Goal: Task Accomplishment & Management: Use online tool/utility

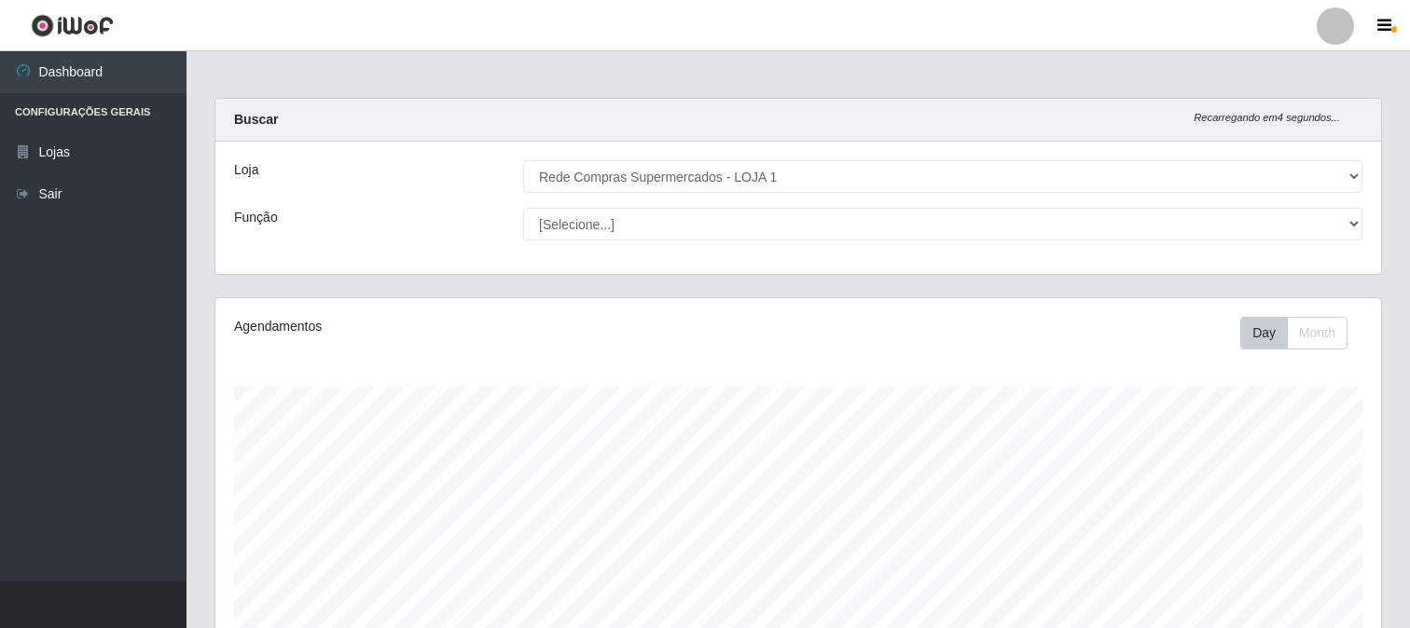
select select "158"
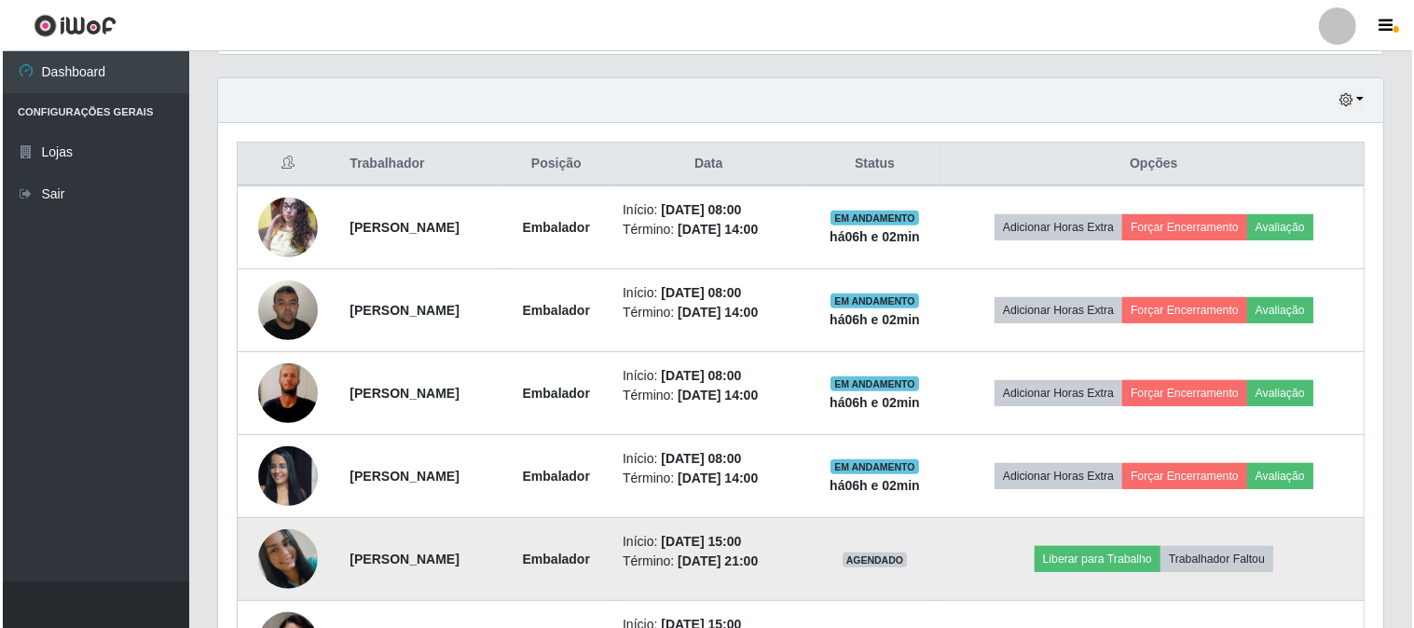
scroll to position [631, 0]
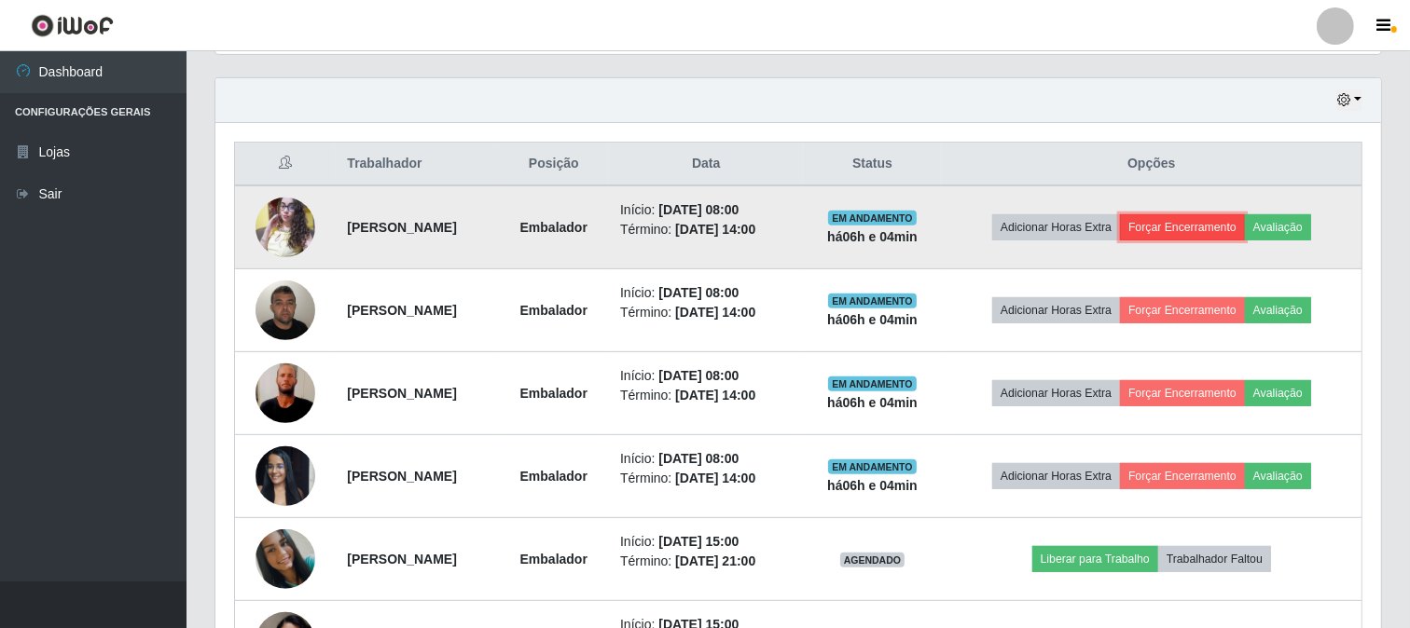
click at [1237, 230] on button "Forçar Encerramento" at bounding box center [1182, 227] width 125 height 26
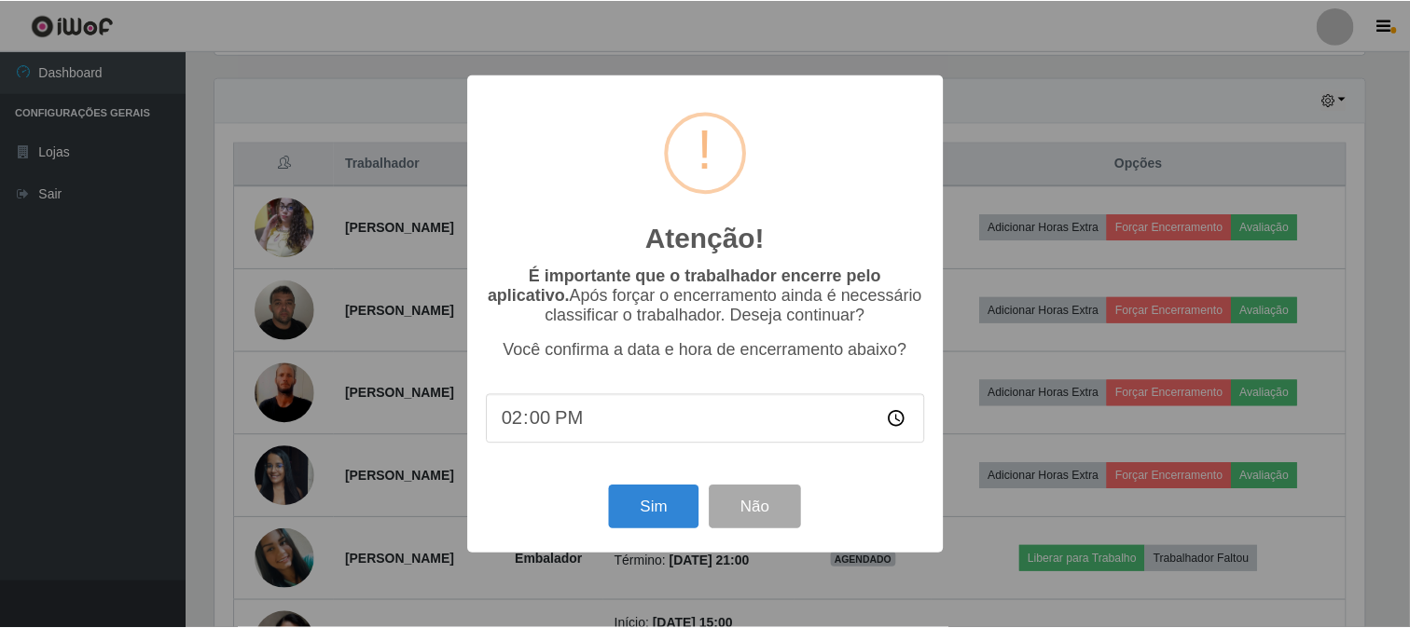
scroll to position [386, 1153]
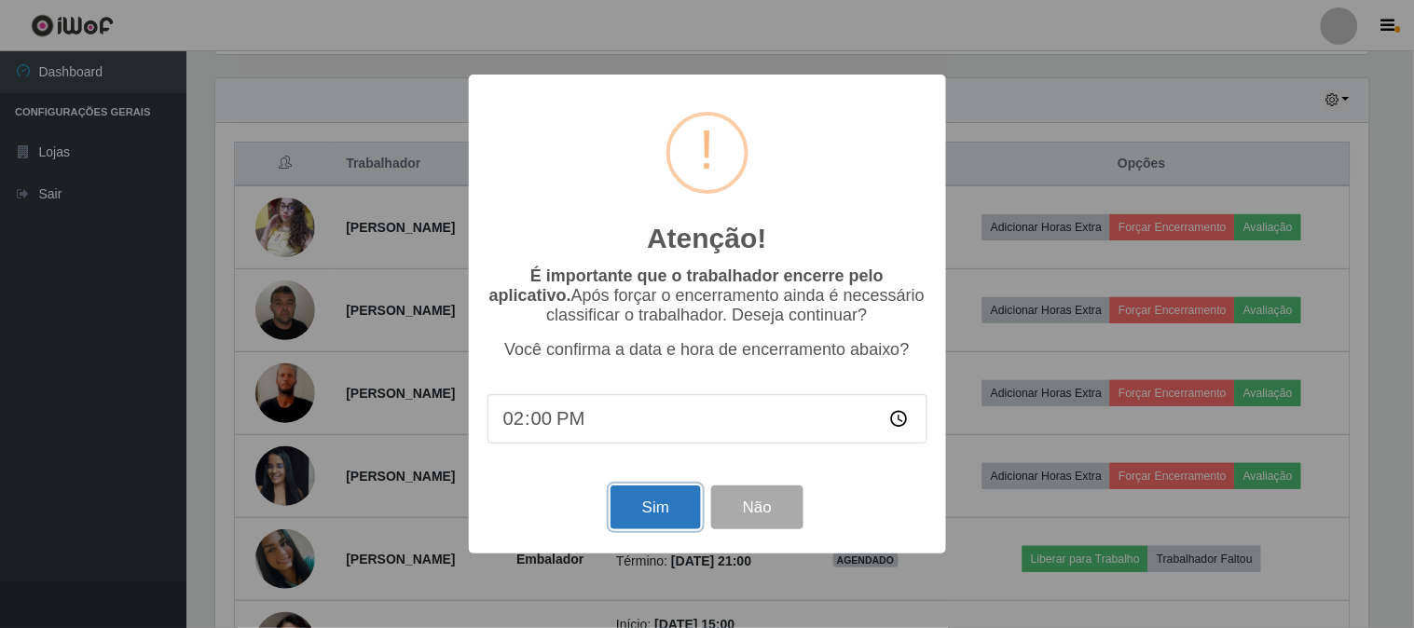
click at [620, 514] on button "Sim" at bounding box center [656, 508] width 90 height 44
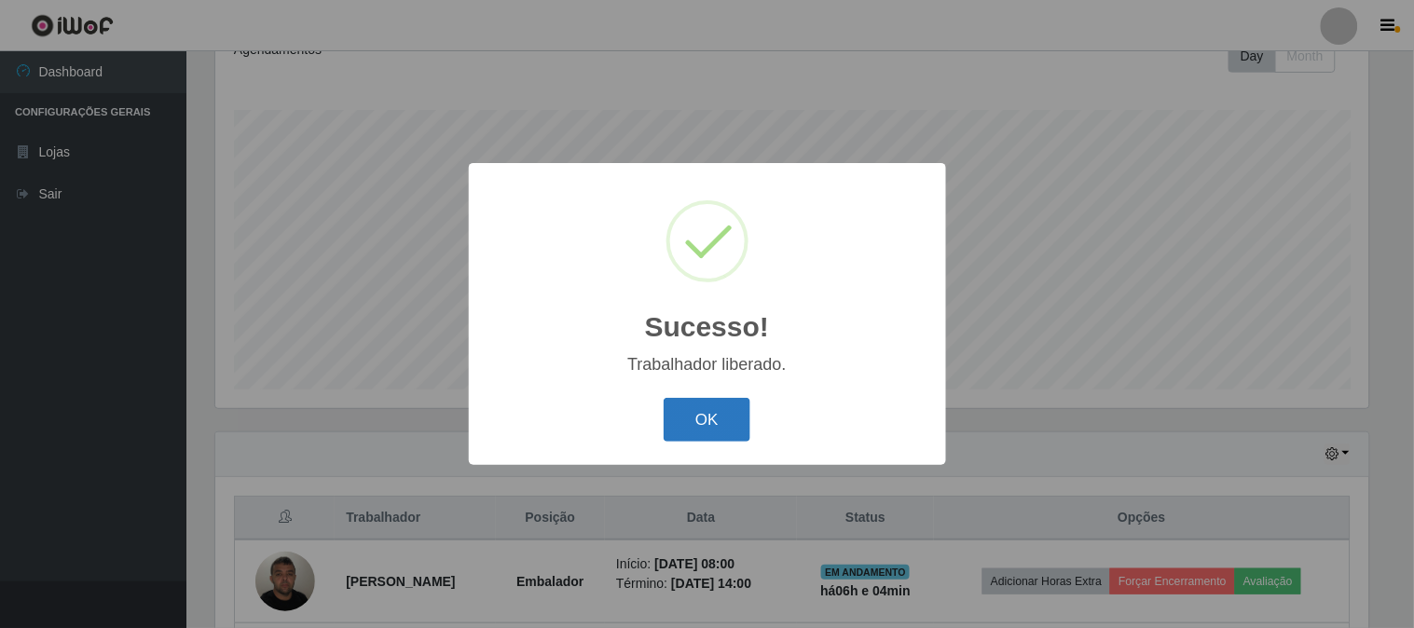
click at [721, 423] on button "OK" at bounding box center [707, 420] width 87 height 44
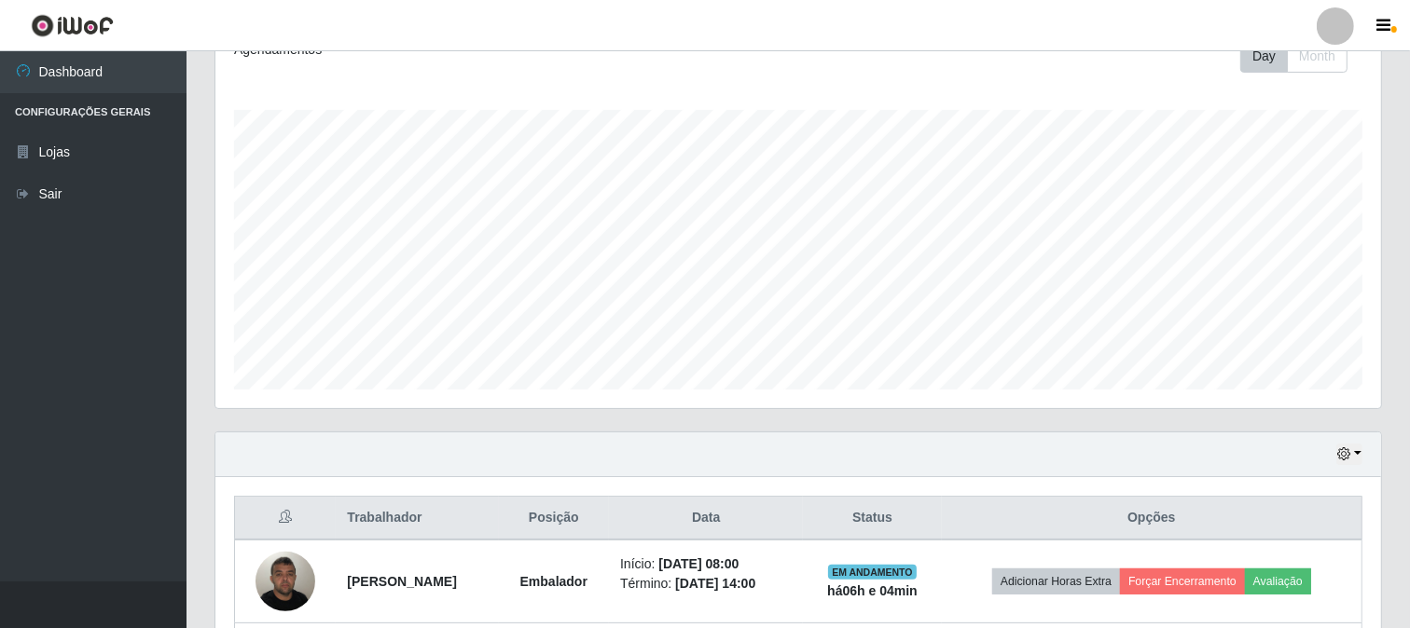
scroll to position [485, 0]
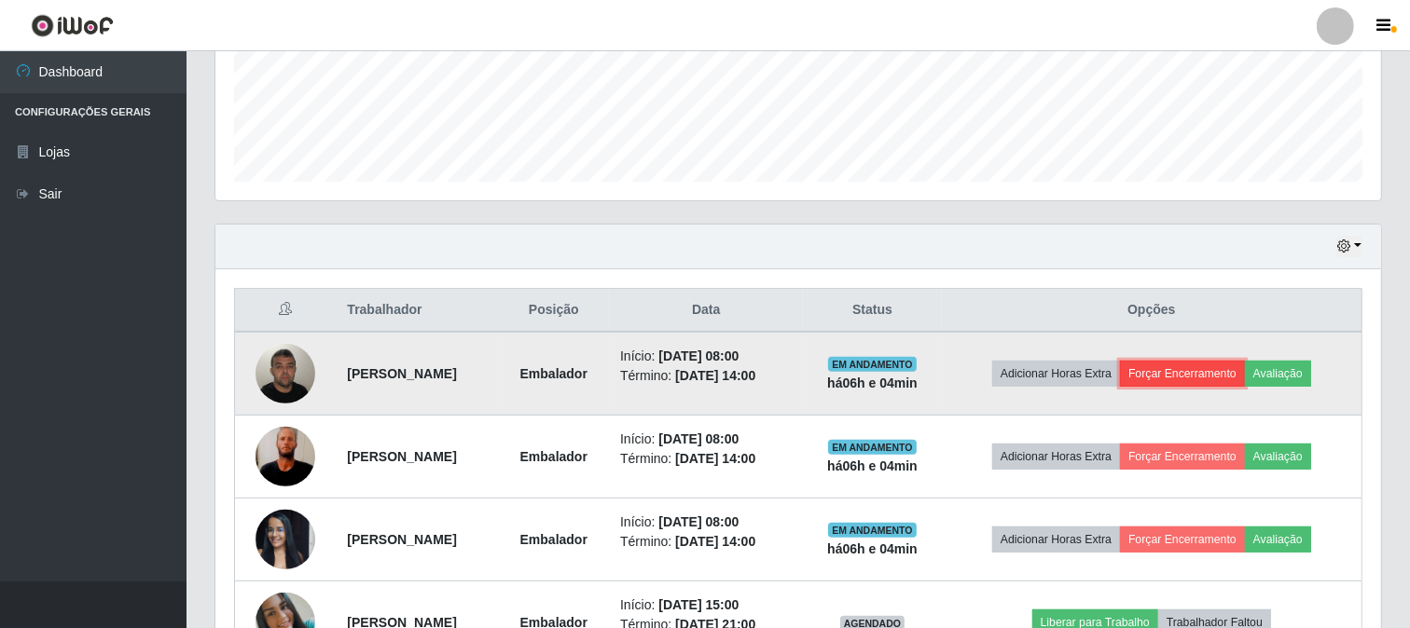
click at [1234, 370] on button "Forçar Encerramento" at bounding box center [1182, 374] width 125 height 26
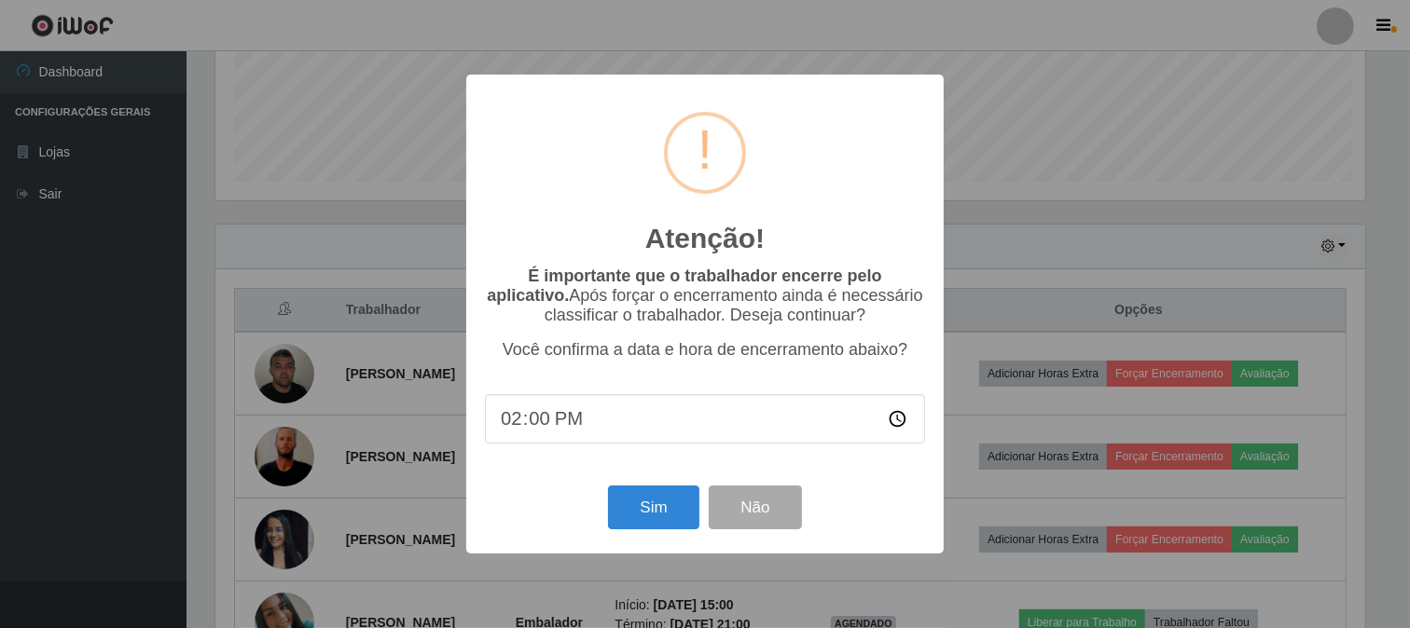
scroll to position [386, 1153]
click at [649, 499] on button "Sim" at bounding box center [656, 508] width 90 height 44
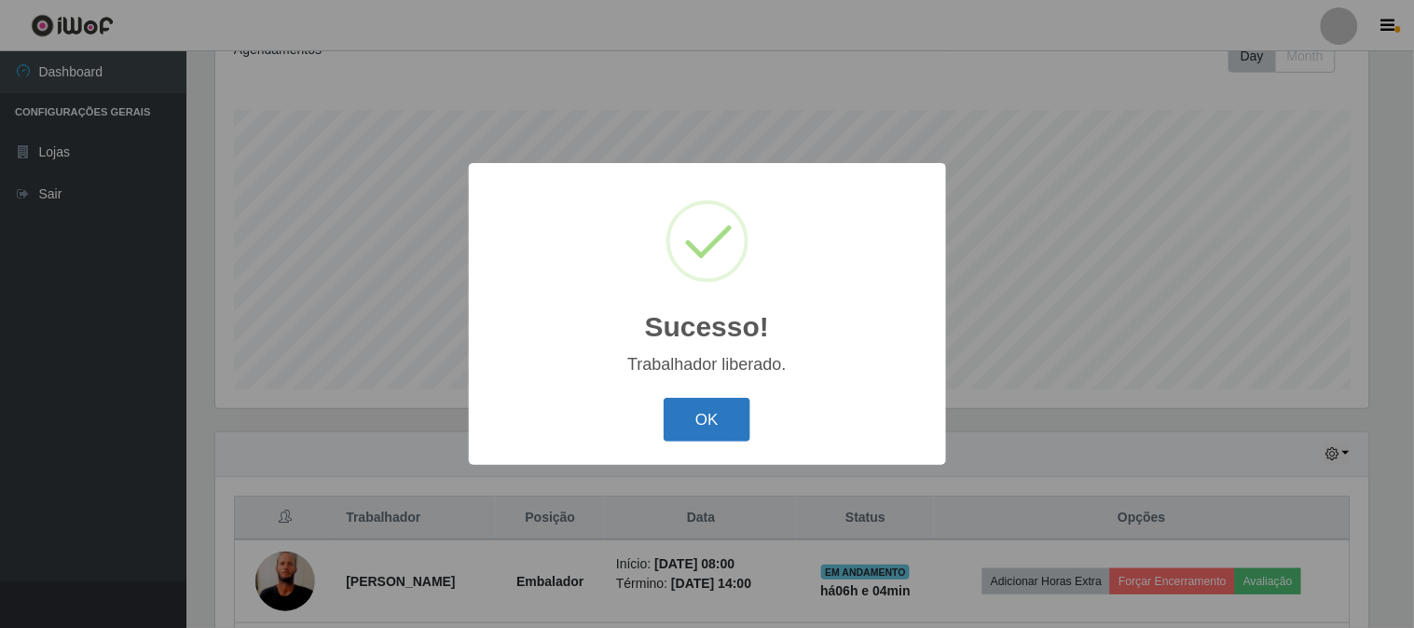
click at [702, 407] on button "OK" at bounding box center [707, 420] width 87 height 44
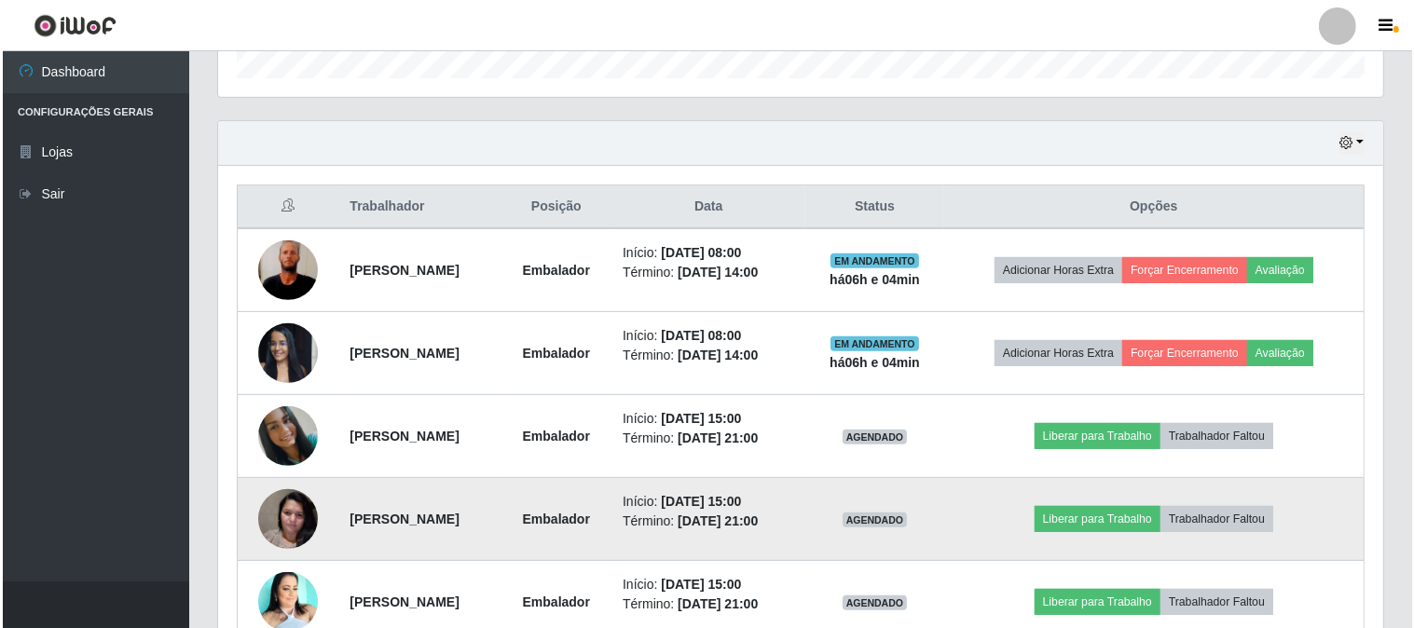
scroll to position [692, 0]
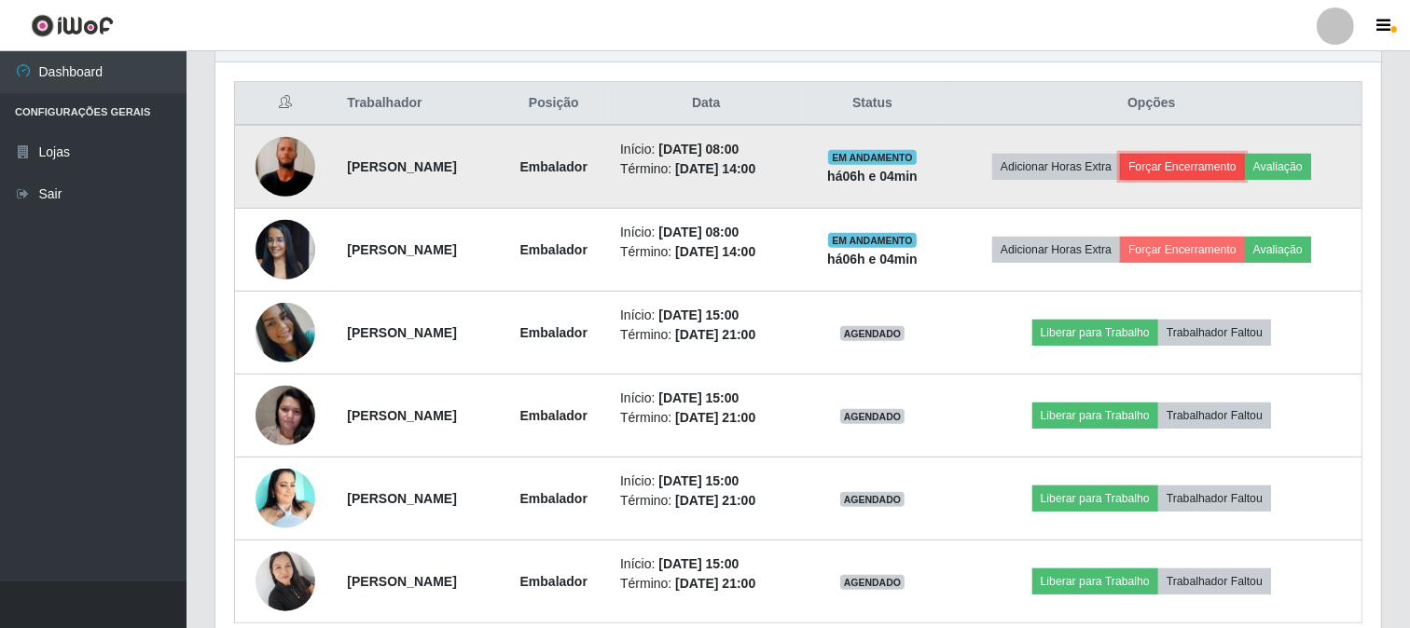
click at [1245, 154] on button "Forçar Encerramento" at bounding box center [1182, 167] width 125 height 26
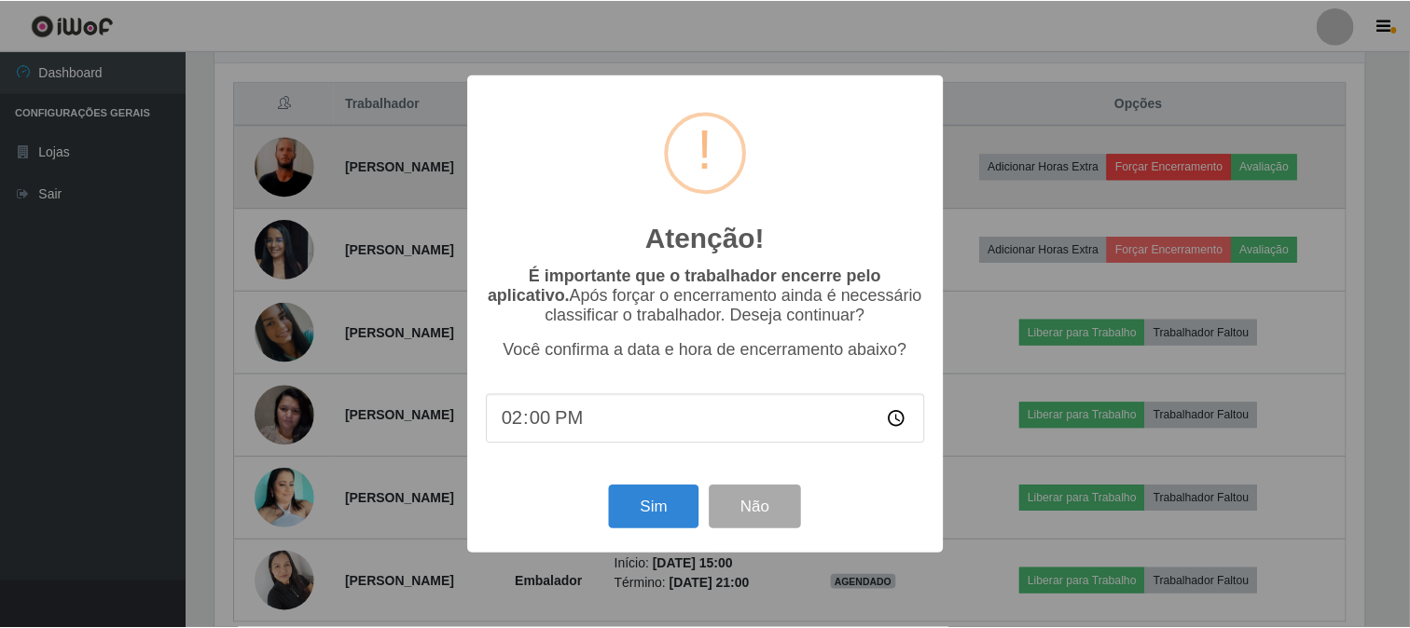
scroll to position [386, 1153]
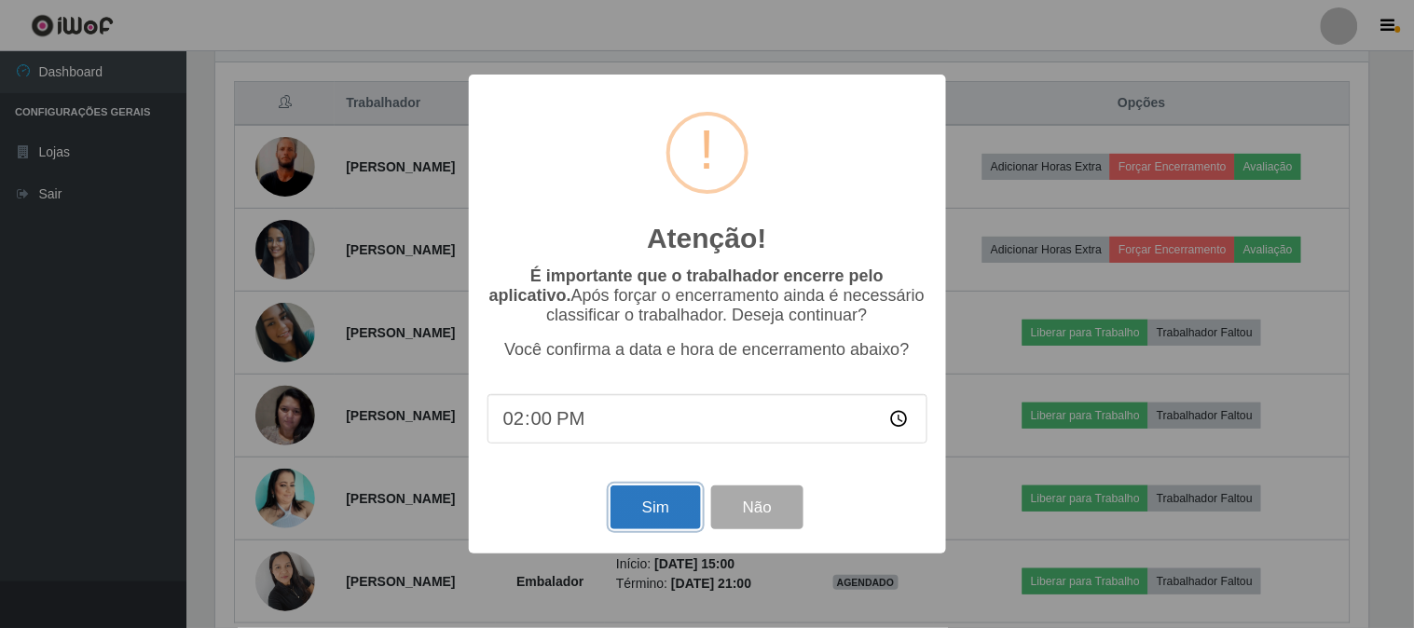
click at [654, 500] on button "Sim" at bounding box center [656, 508] width 90 height 44
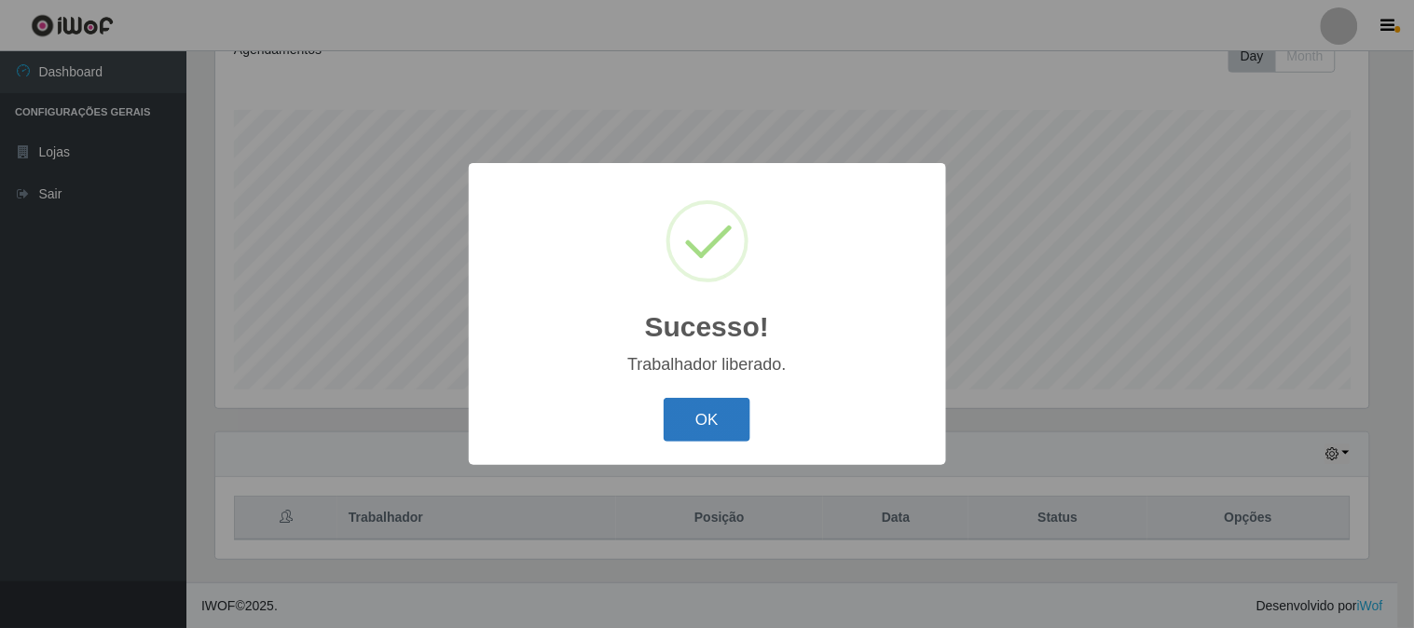
click at [710, 418] on button "OK" at bounding box center [707, 420] width 87 height 44
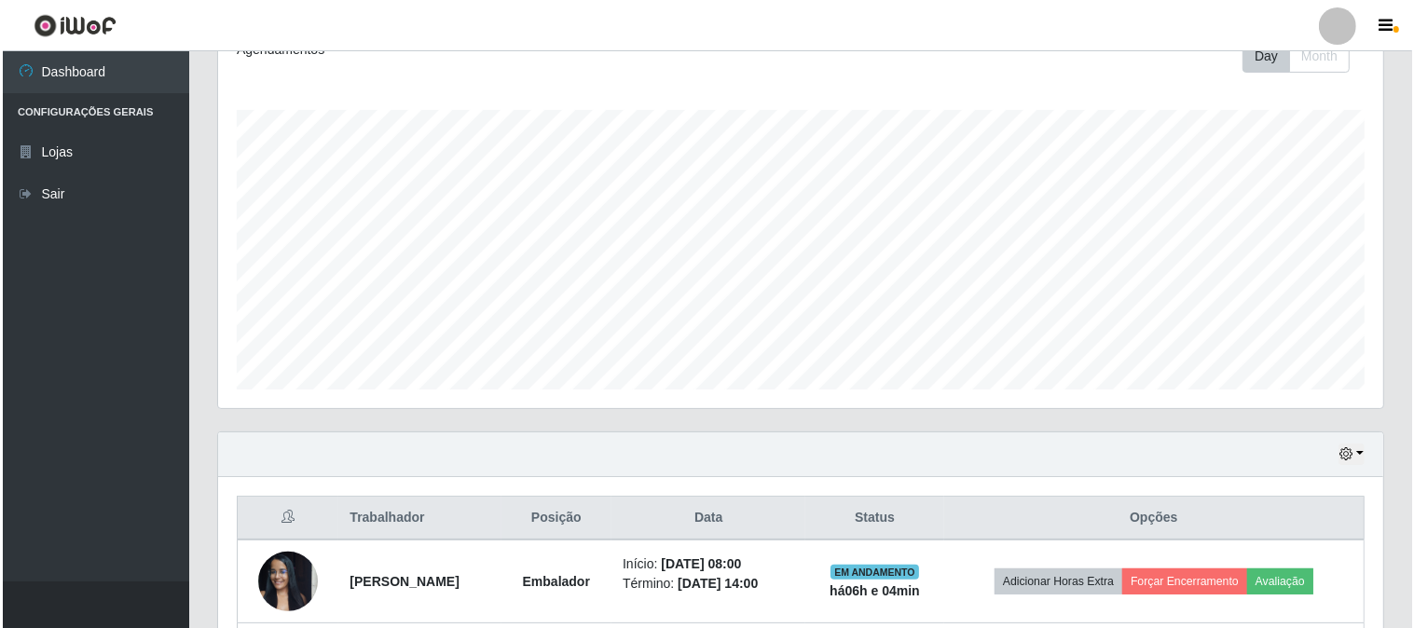
scroll to position [588, 0]
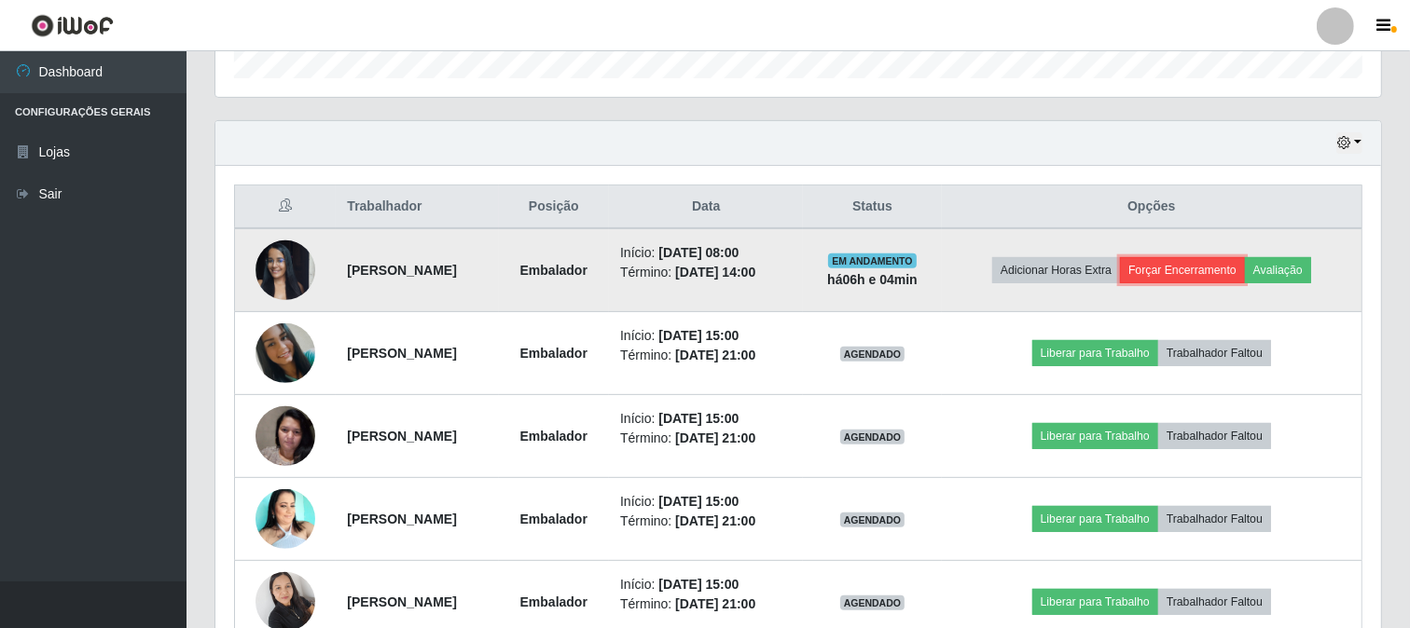
click at [1189, 267] on button "Forçar Encerramento" at bounding box center [1182, 270] width 125 height 26
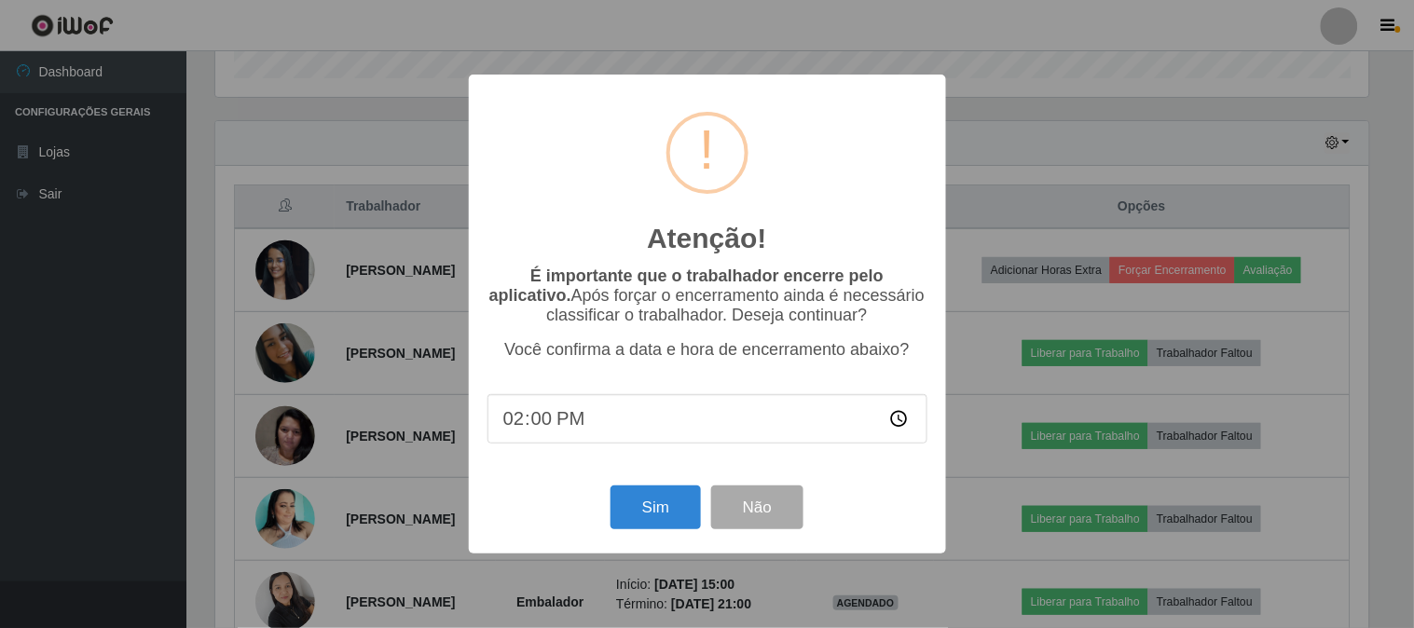
scroll to position [0, 0]
click at [669, 522] on button "Sim" at bounding box center [656, 508] width 90 height 44
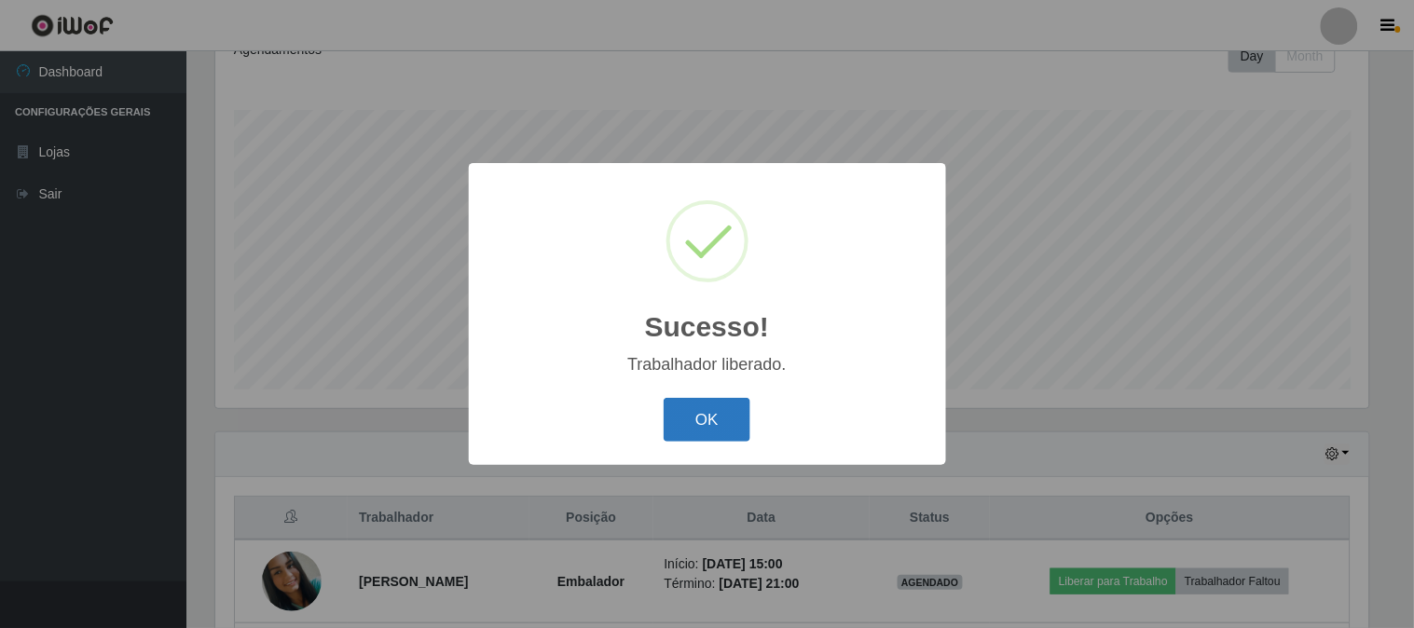
click at [700, 416] on button "OK" at bounding box center [707, 420] width 87 height 44
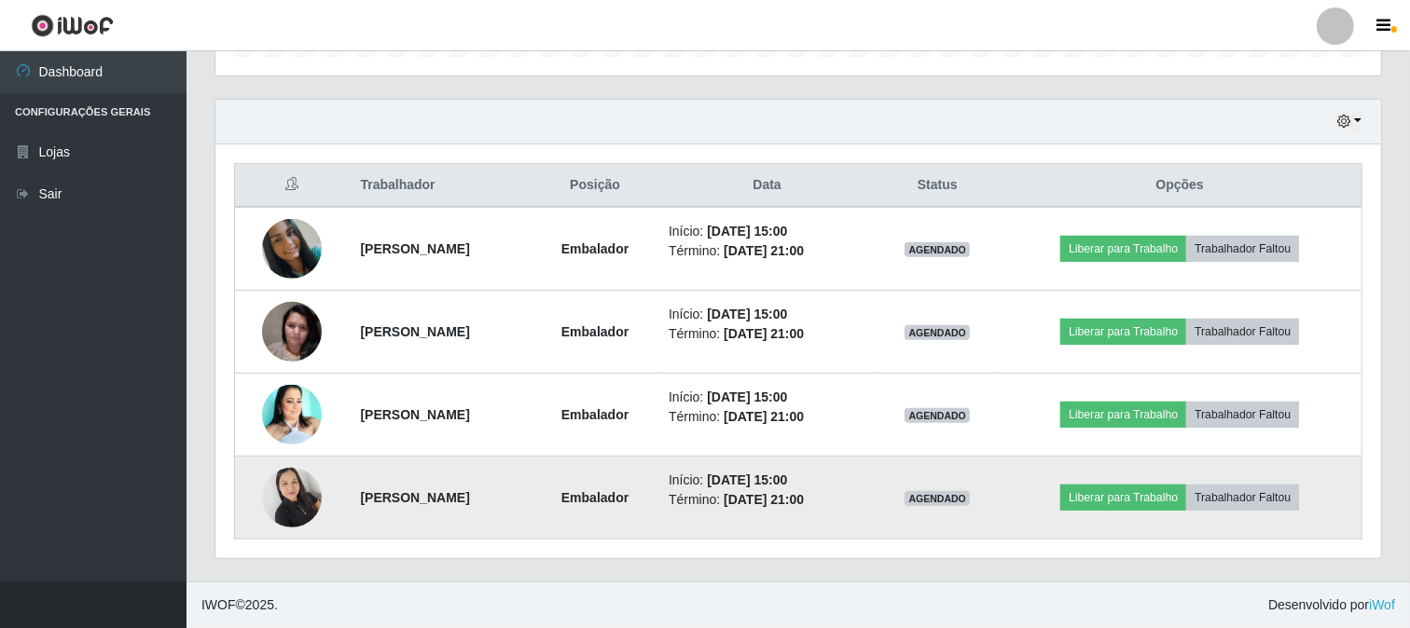
click at [293, 490] on img at bounding box center [292, 497] width 60 height 79
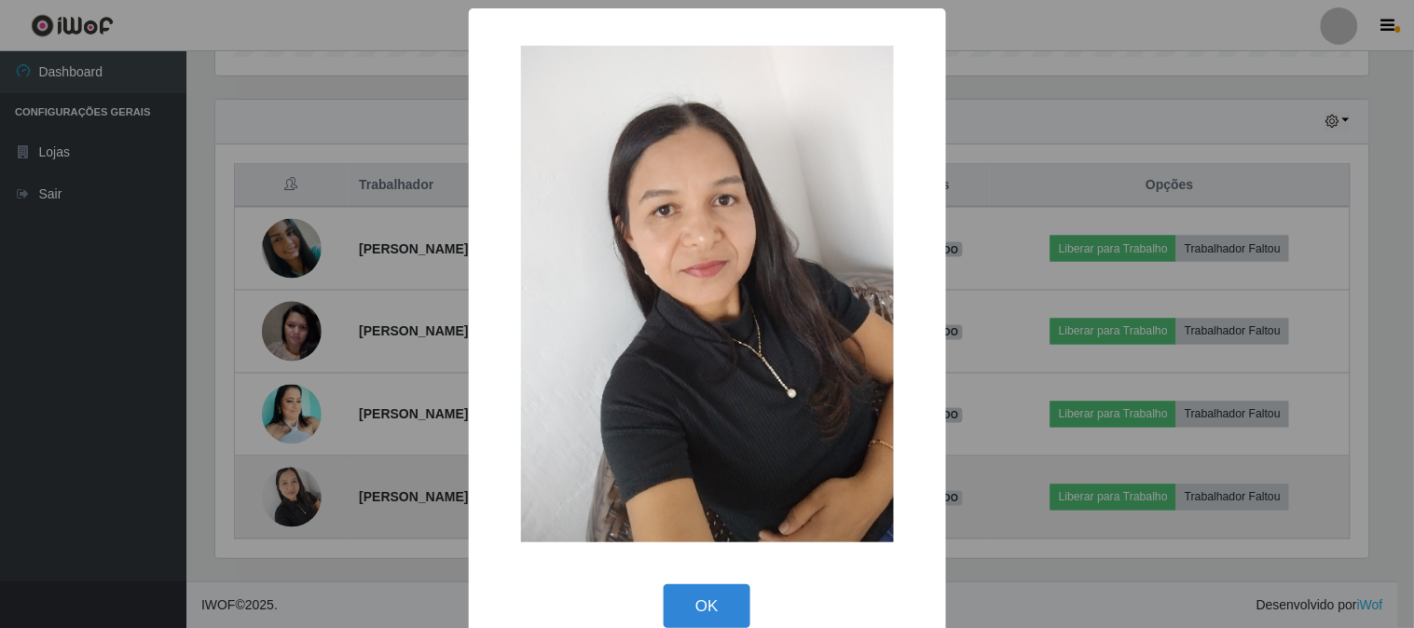
click at [293, 490] on div "× OK Cancel" at bounding box center [707, 314] width 1414 height 628
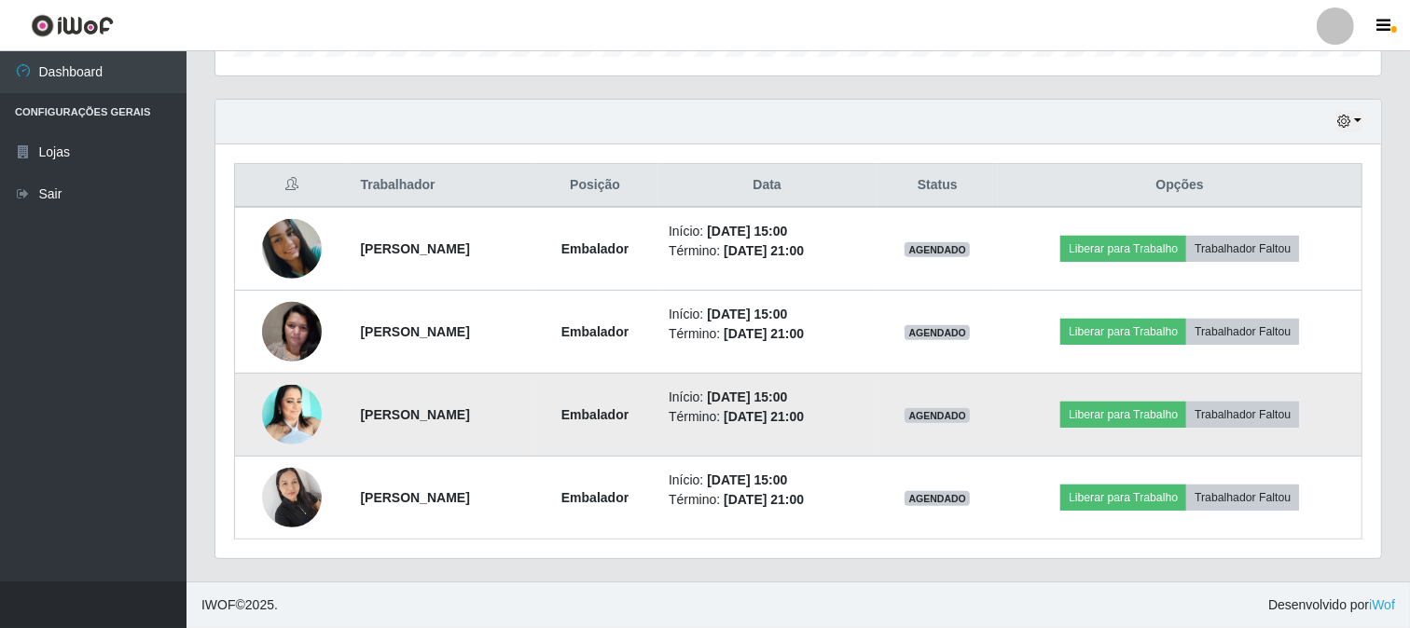
click at [280, 422] on img at bounding box center [292, 415] width 60 height 60
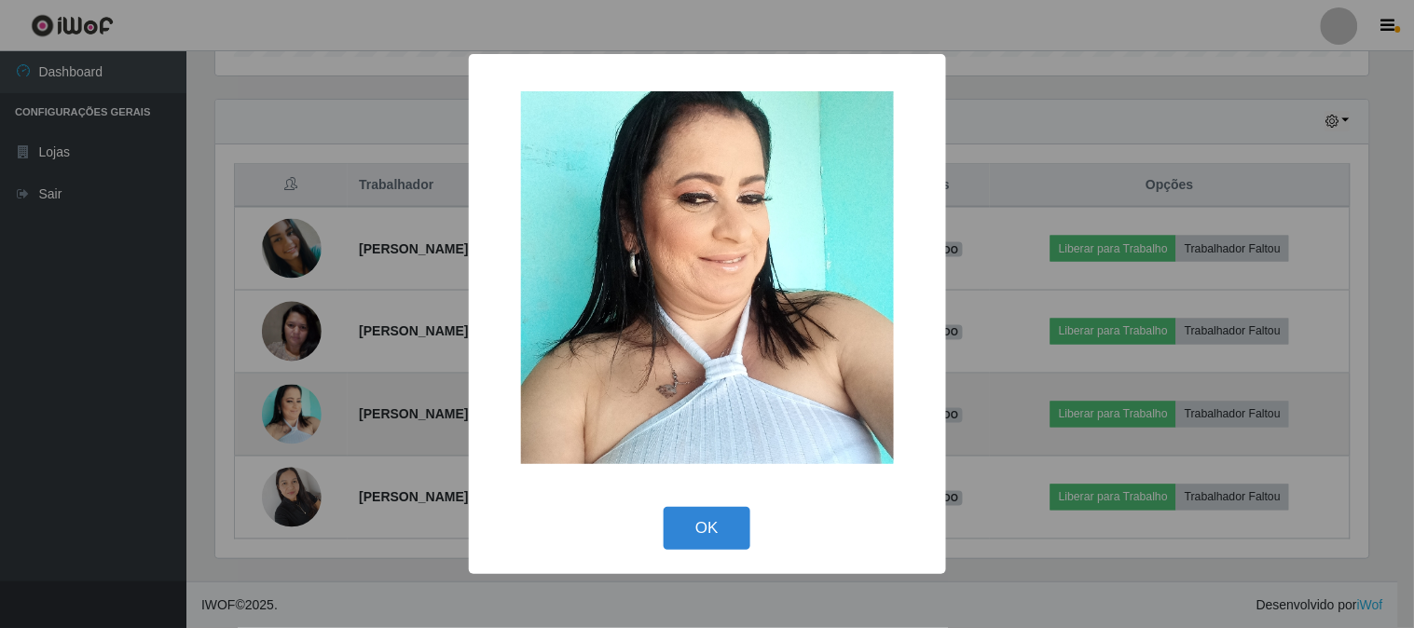
click at [280, 422] on div "× OK Cancel" at bounding box center [707, 314] width 1414 height 628
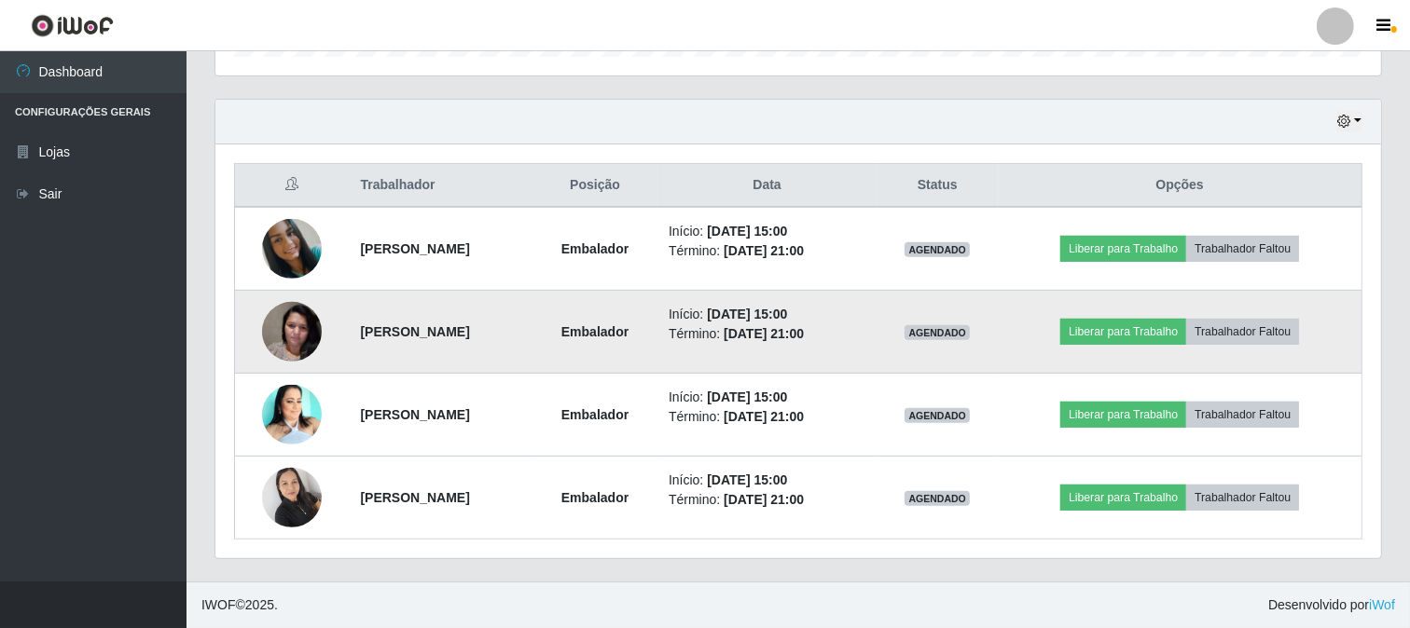
click at [299, 328] on img at bounding box center [292, 331] width 60 height 79
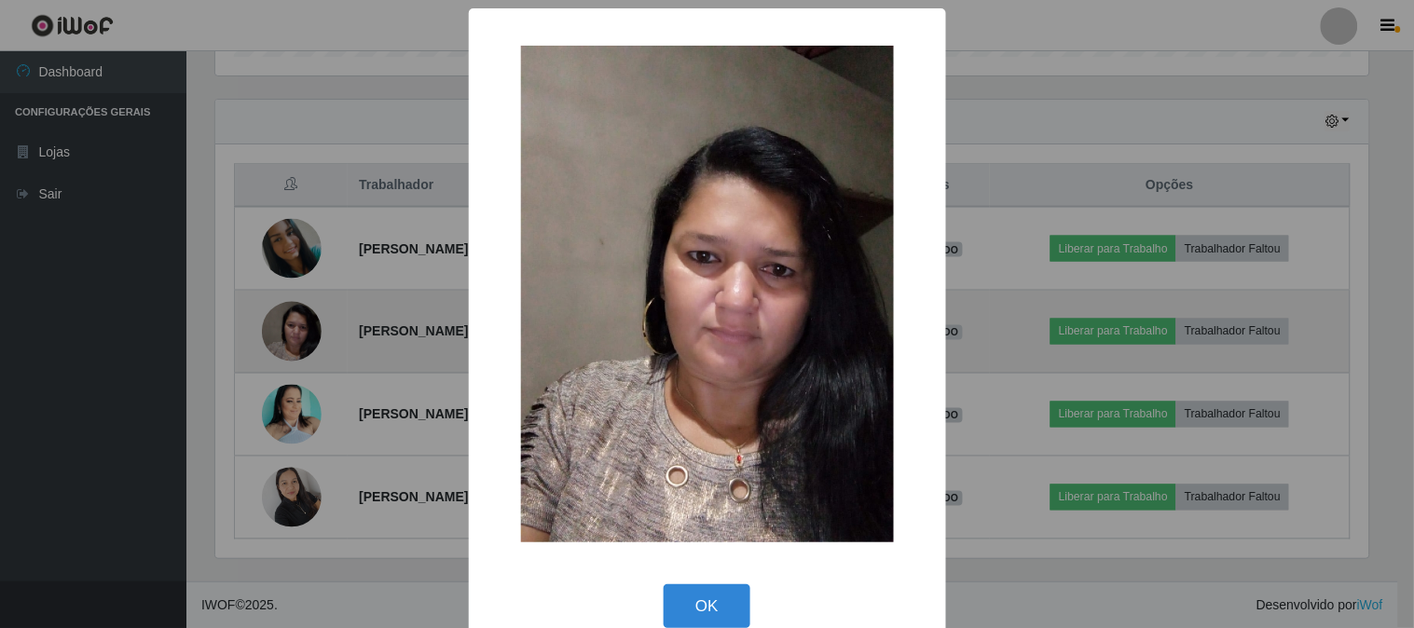
click at [299, 328] on div "× OK Cancel" at bounding box center [707, 314] width 1414 height 628
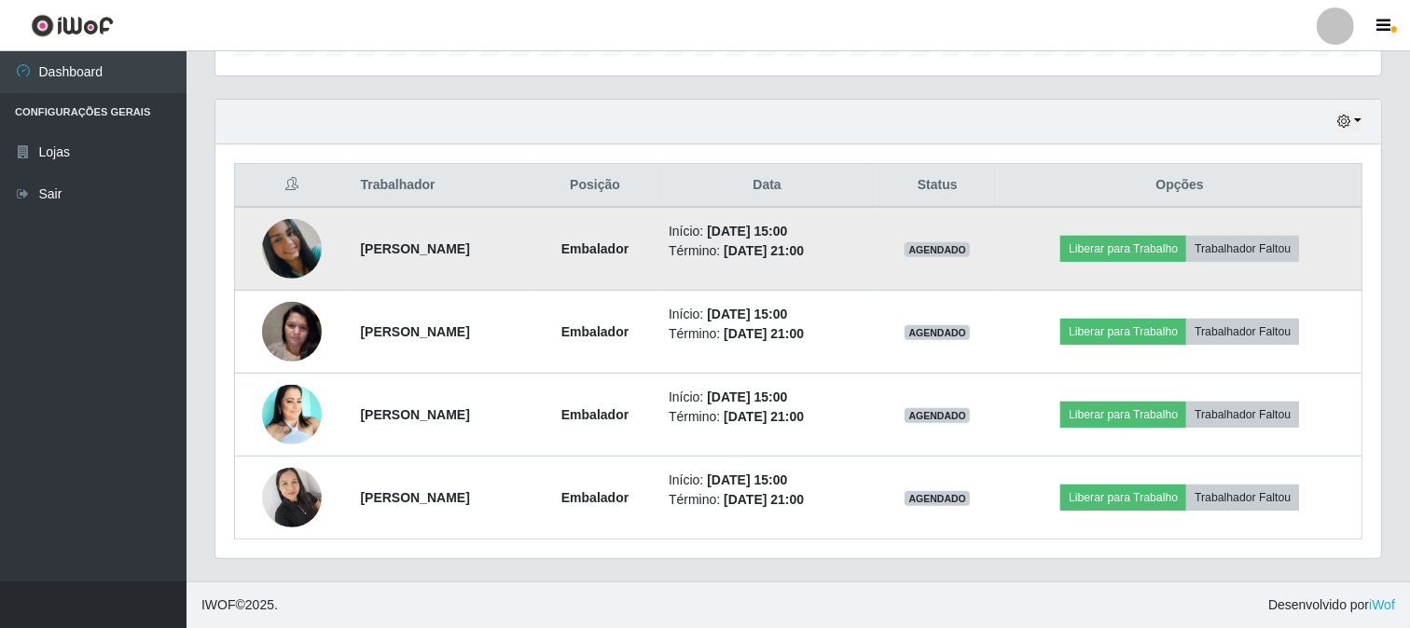
click at [302, 254] on img at bounding box center [292, 249] width 60 height 60
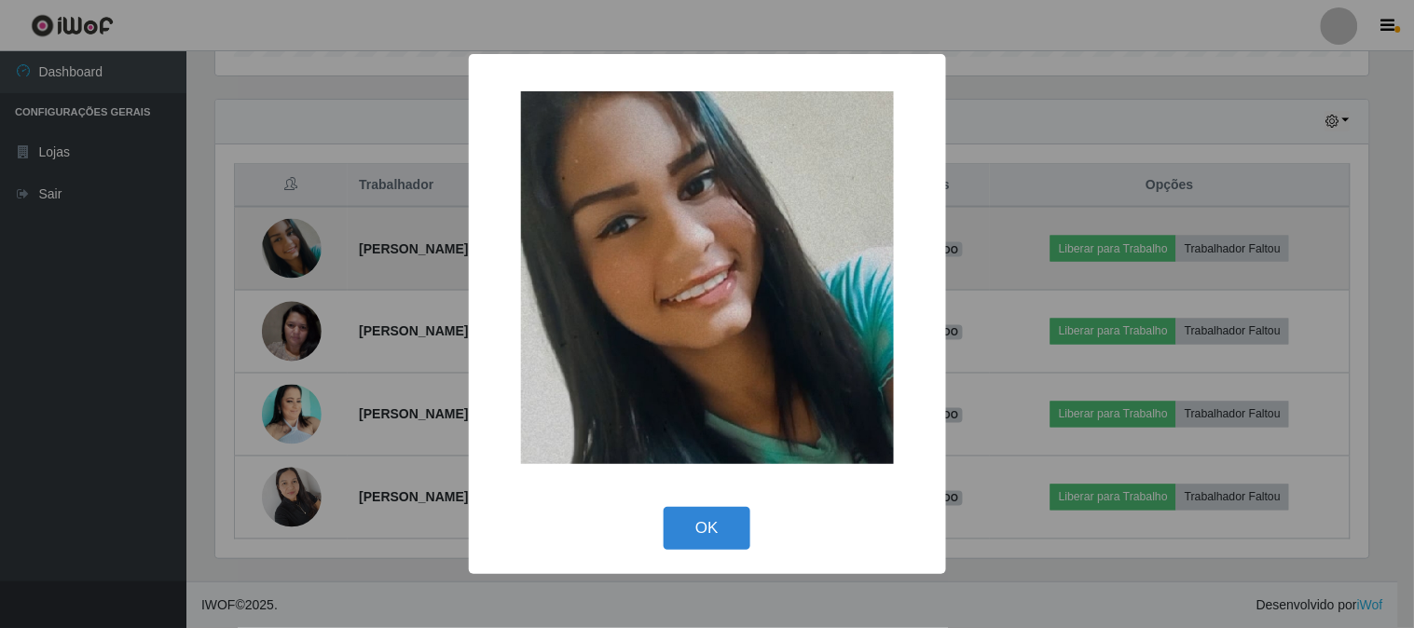
click at [302, 254] on div "× OK Cancel" at bounding box center [707, 314] width 1414 height 628
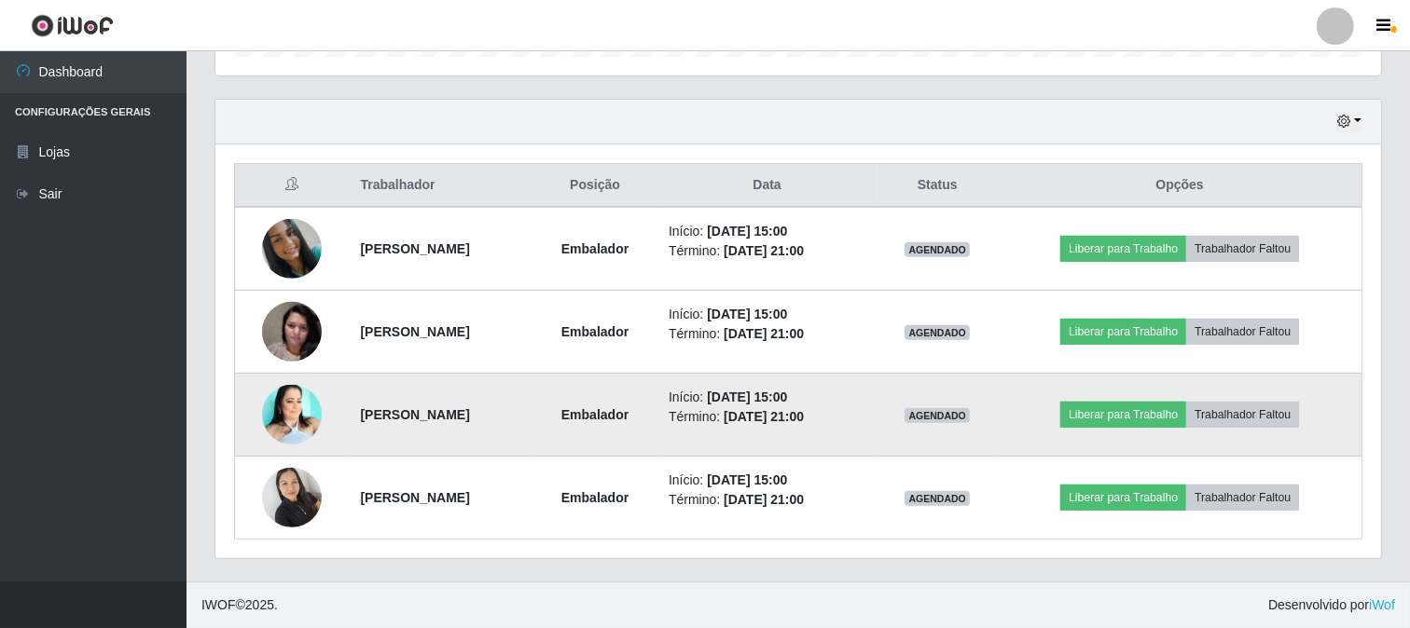
click at [1341, 412] on td "Liberar para Trabalho Trabalhador Faltou" at bounding box center [1180, 415] width 364 height 83
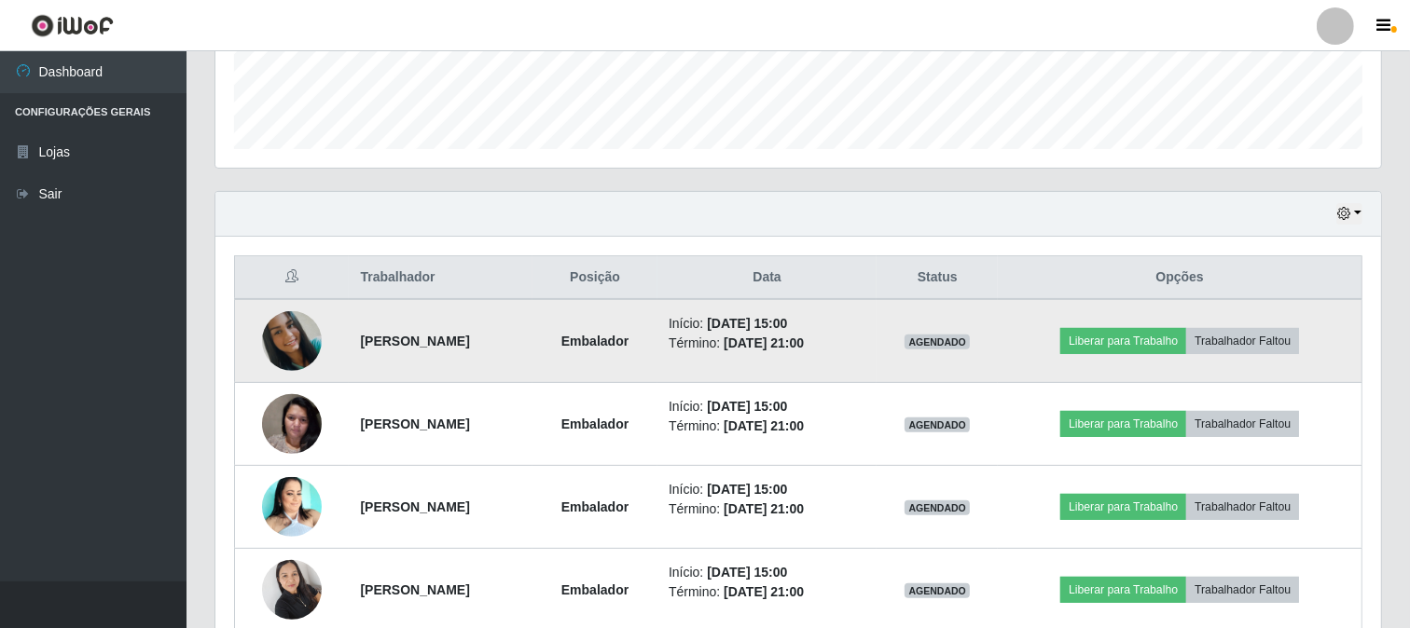
scroll to position [610, 0]
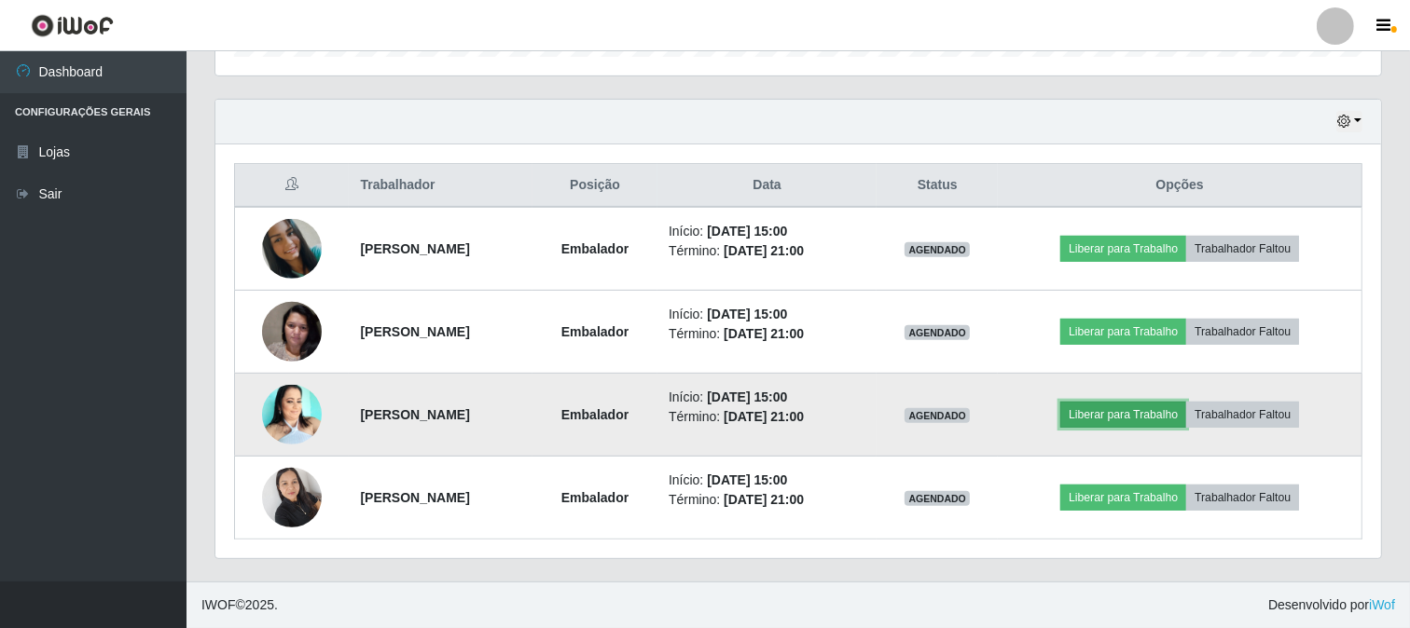
click at [1124, 420] on button "Liberar para Trabalho" at bounding box center [1123, 415] width 126 height 26
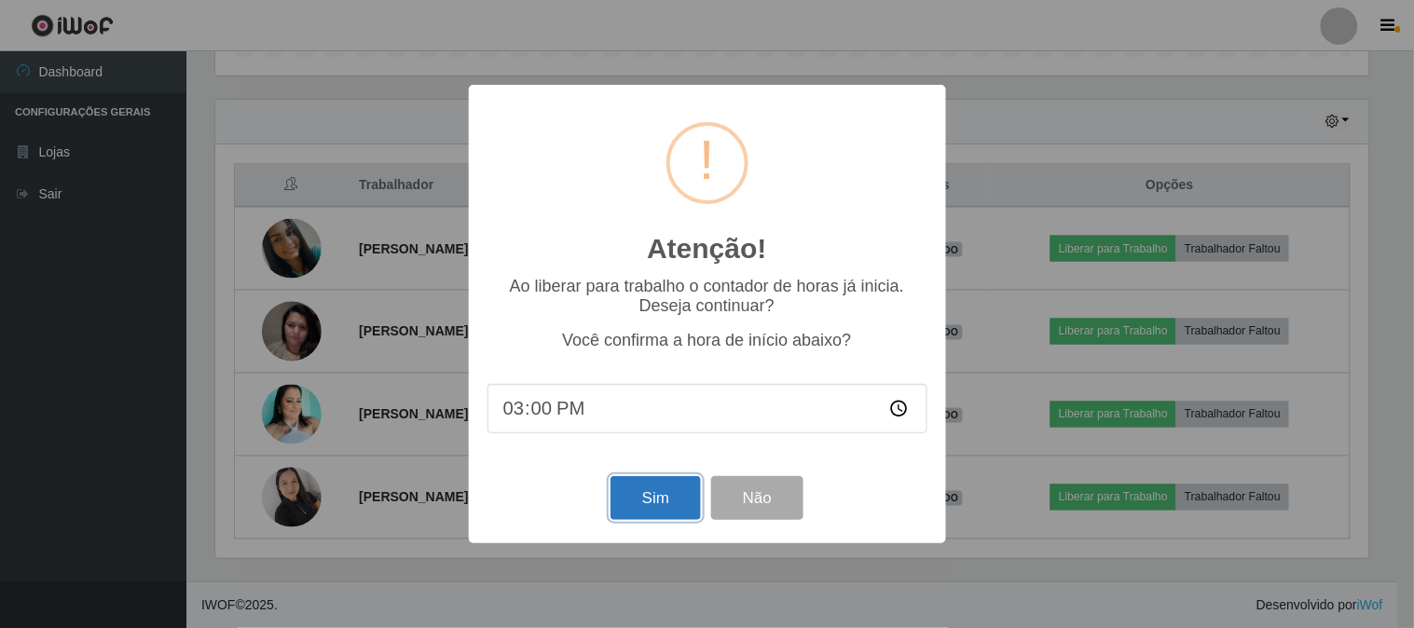
click at [647, 504] on button "Sim" at bounding box center [656, 498] width 90 height 44
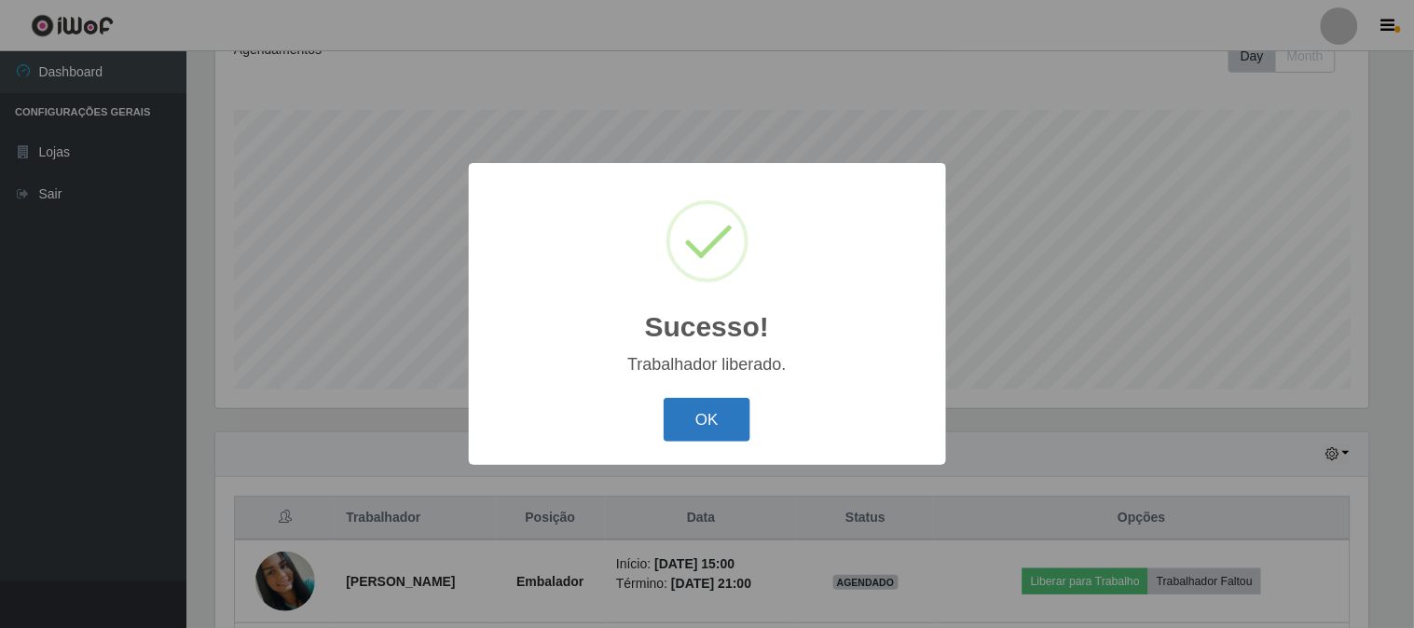
click at [728, 410] on button "OK" at bounding box center [707, 420] width 87 height 44
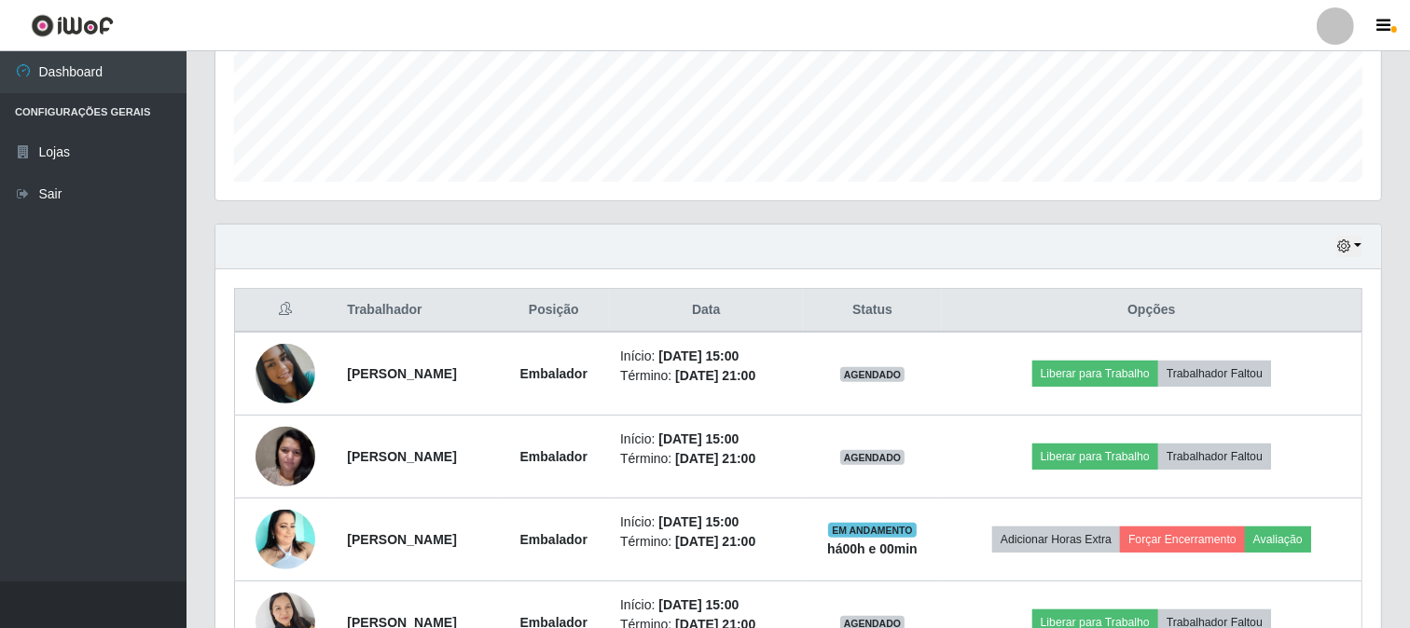
scroll to position [588, 0]
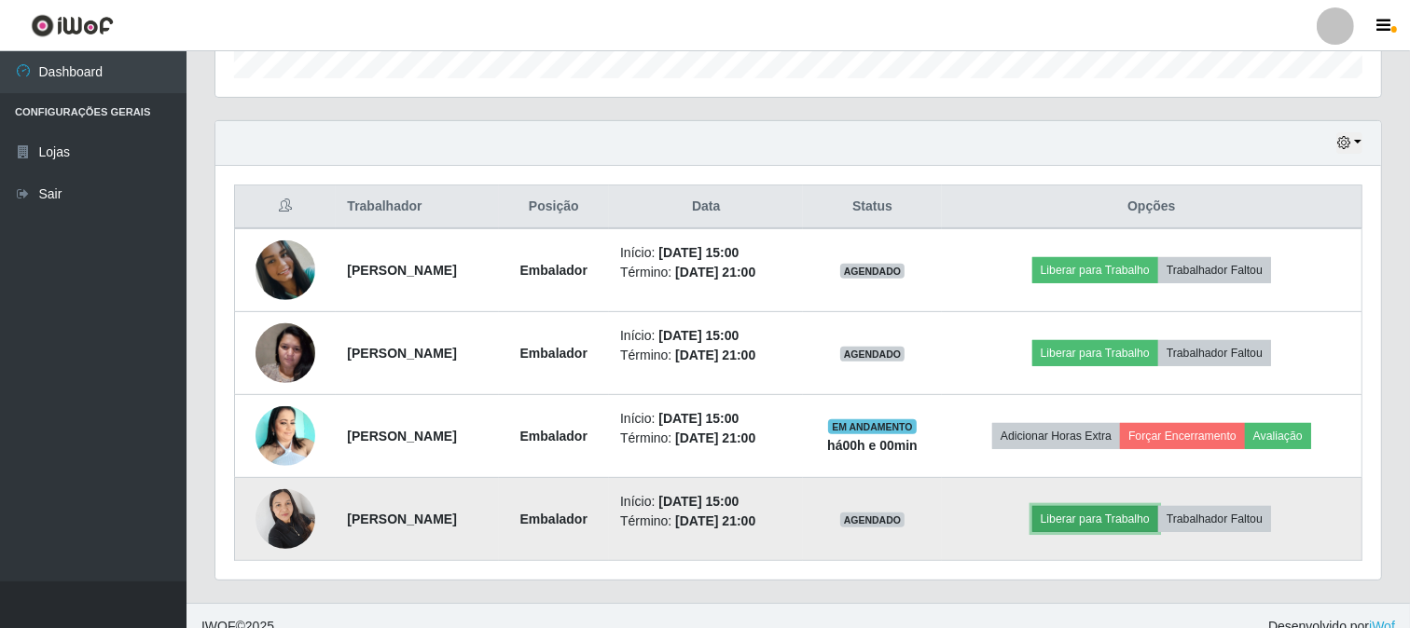
click at [1070, 525] on button "Liberar para Trabalho" at bounding box center [1095, 519] width 126 height 26
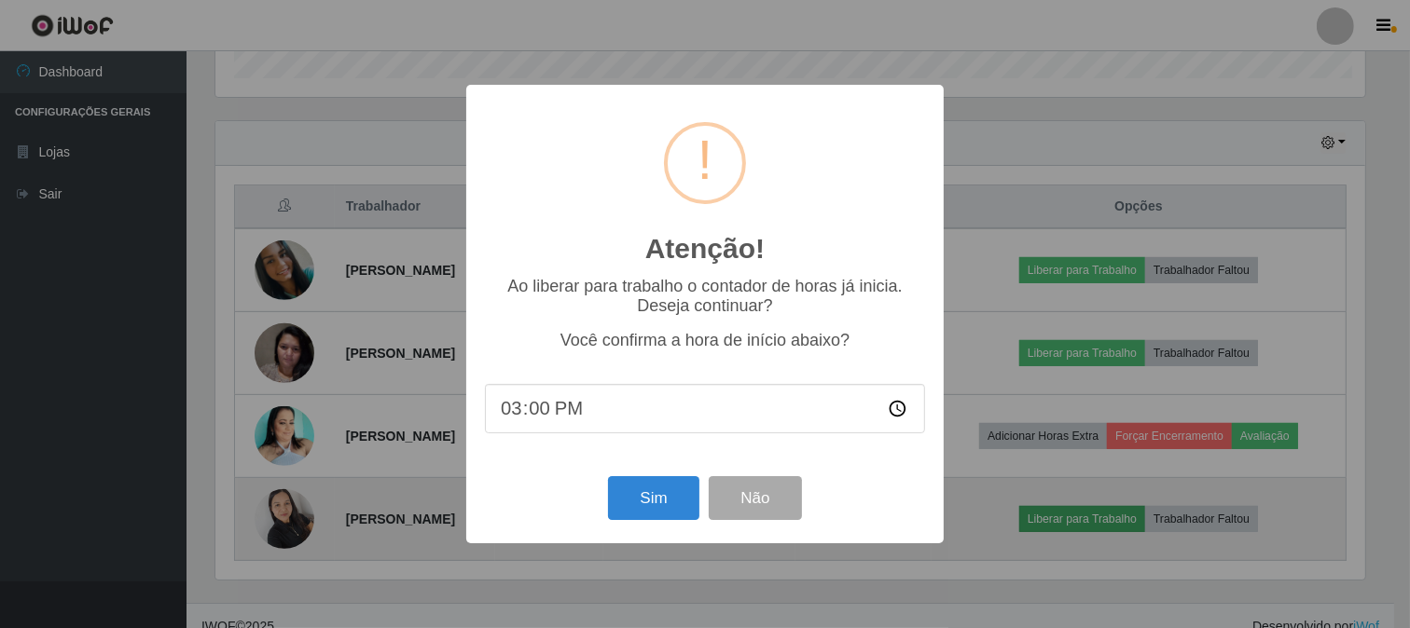
scroll to position [386, 1153]
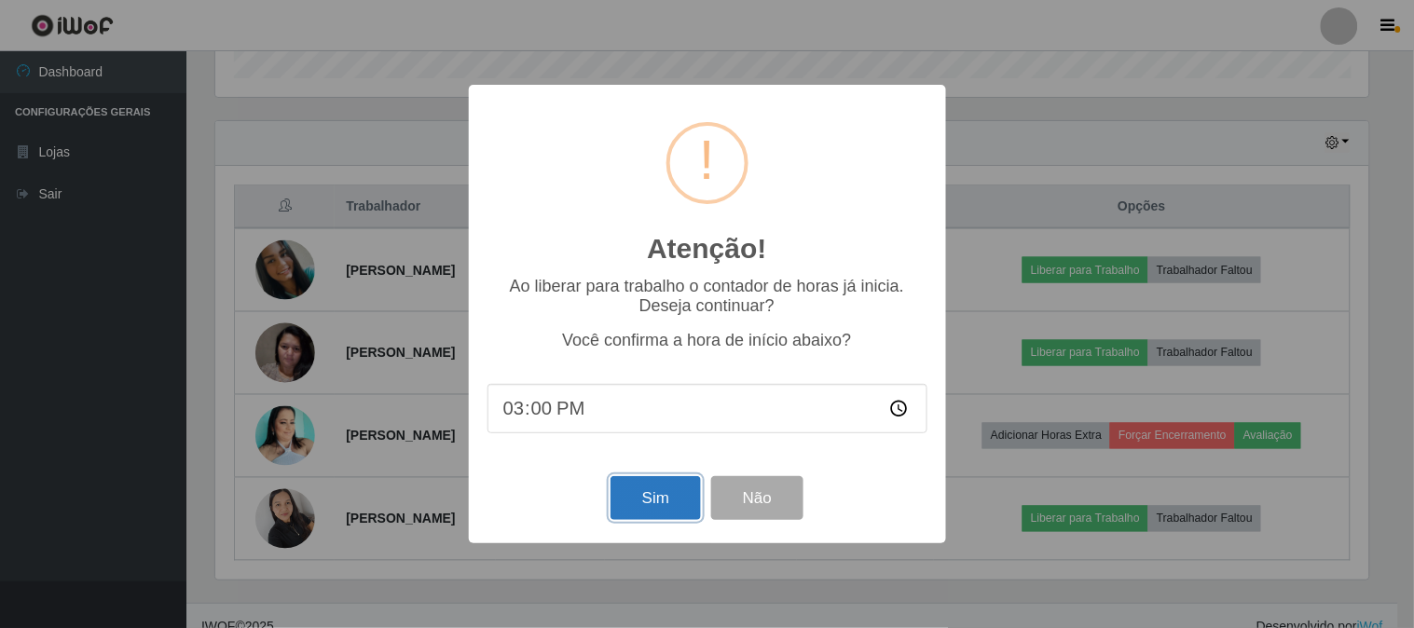
click at [656, 492] on button "Sim" at bounding box center [656, 498] width 90 height 44
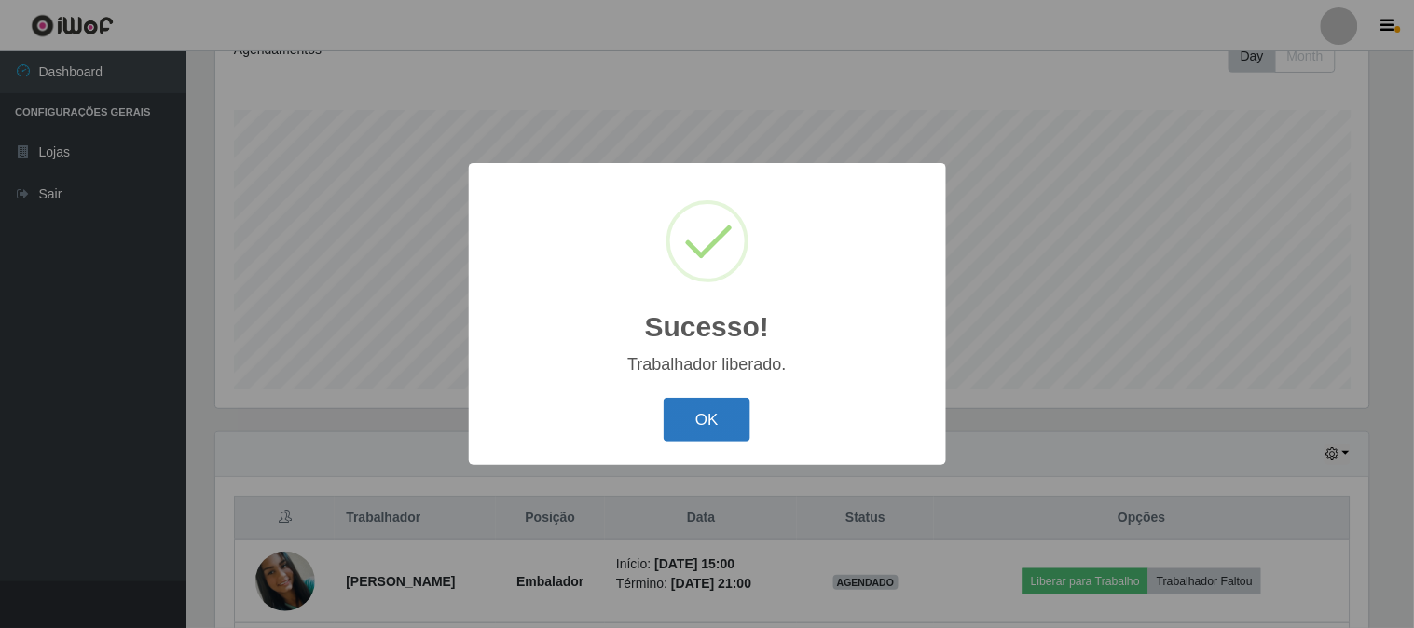
click at [701, 422] on button "OK" at bounding box center [707, 420] width 87 height 44
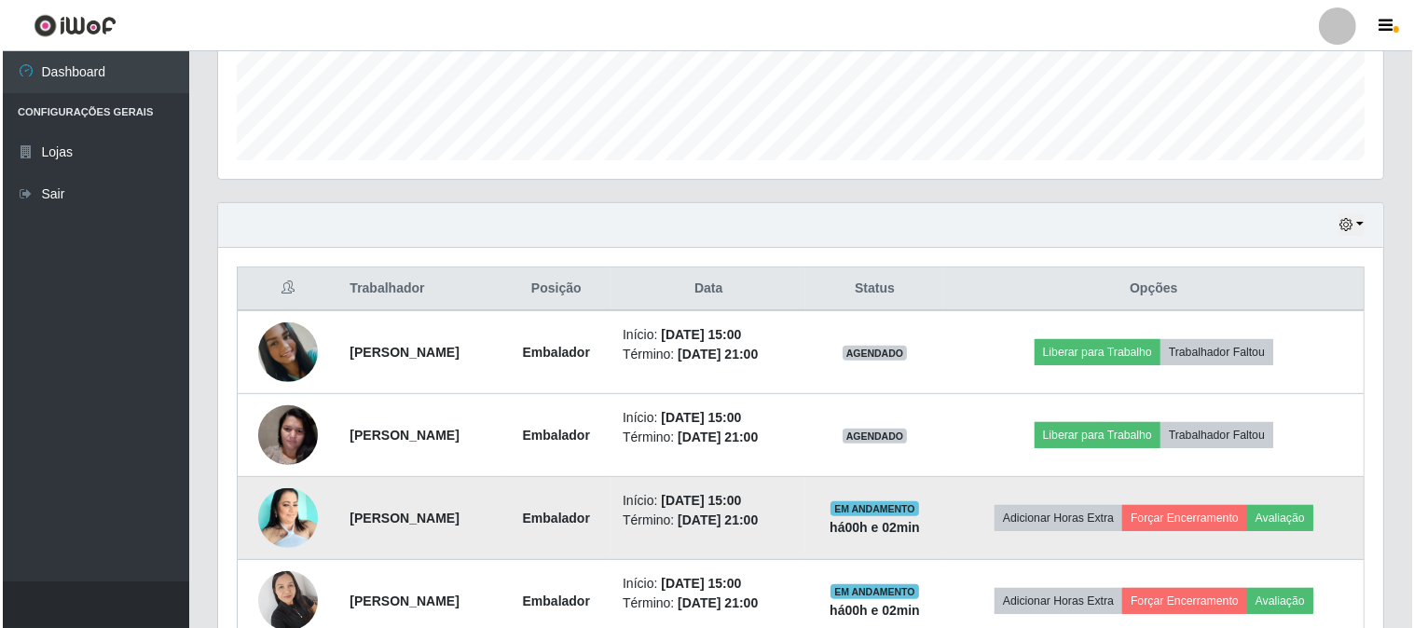
scroll to position [610, 0]
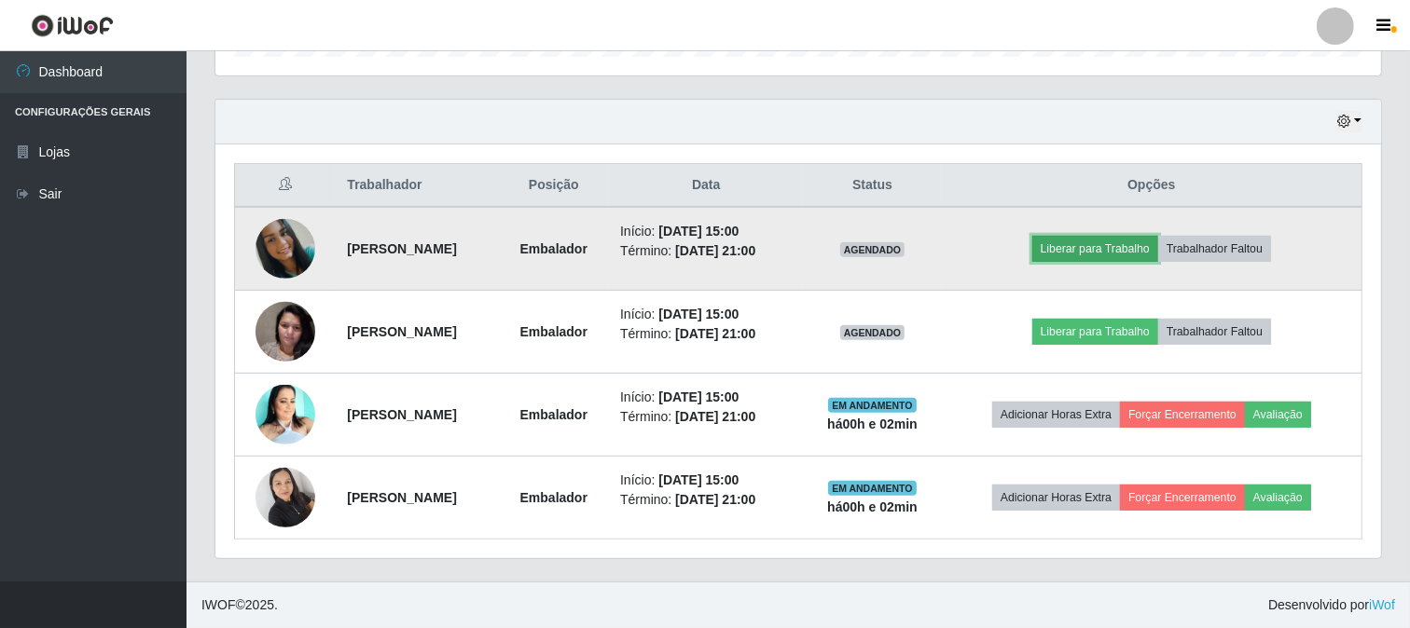
click at [1079, 240] on button "Liberar para Trabalho" at bounding box center [1095, 249] width 126 height 26
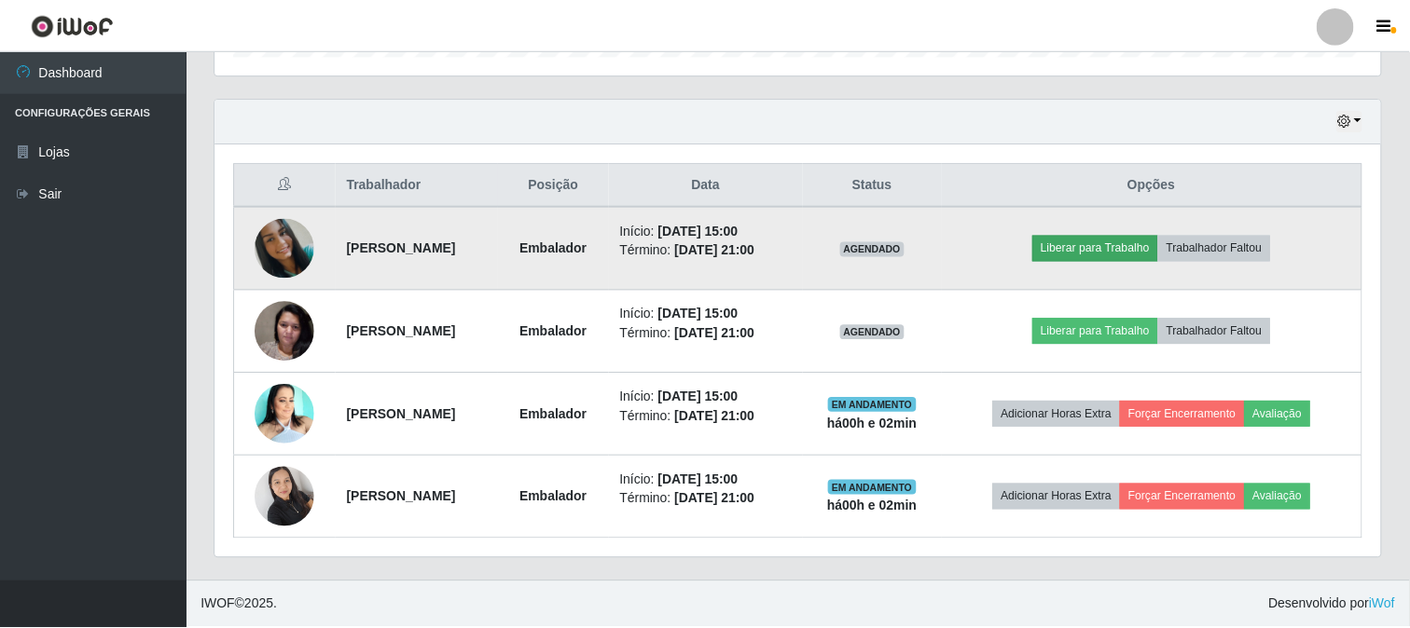
scroll to position [386, 1153]
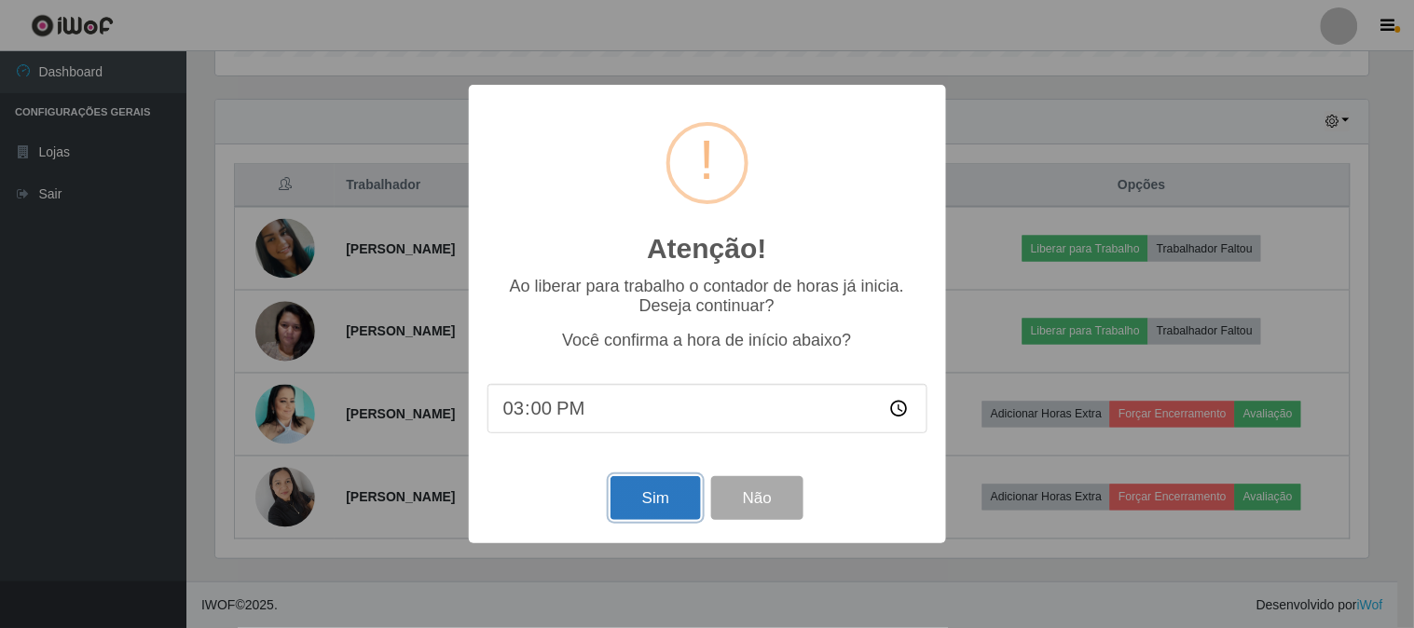
click at [637, 490] on button "Sim" at bounding box center [656, 498] width 90 height 44
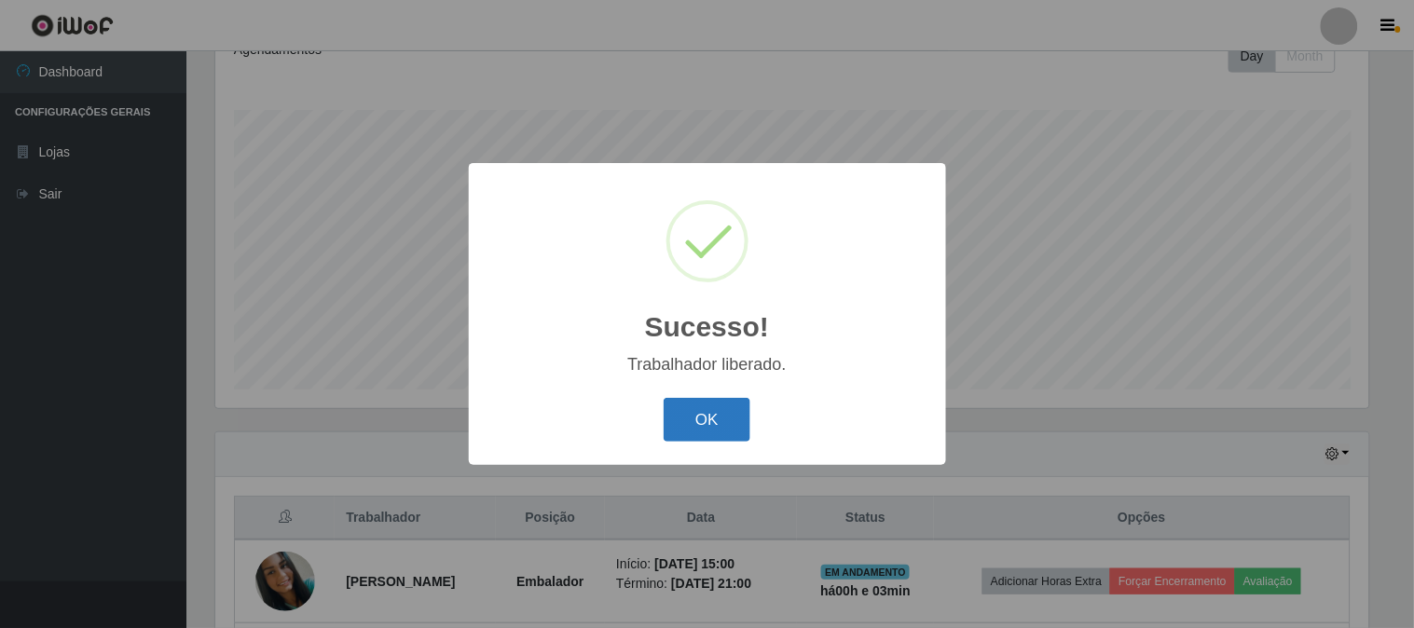
click at [715, 426] on button "OK" at bounding box center [707, 420] width 87 height 44
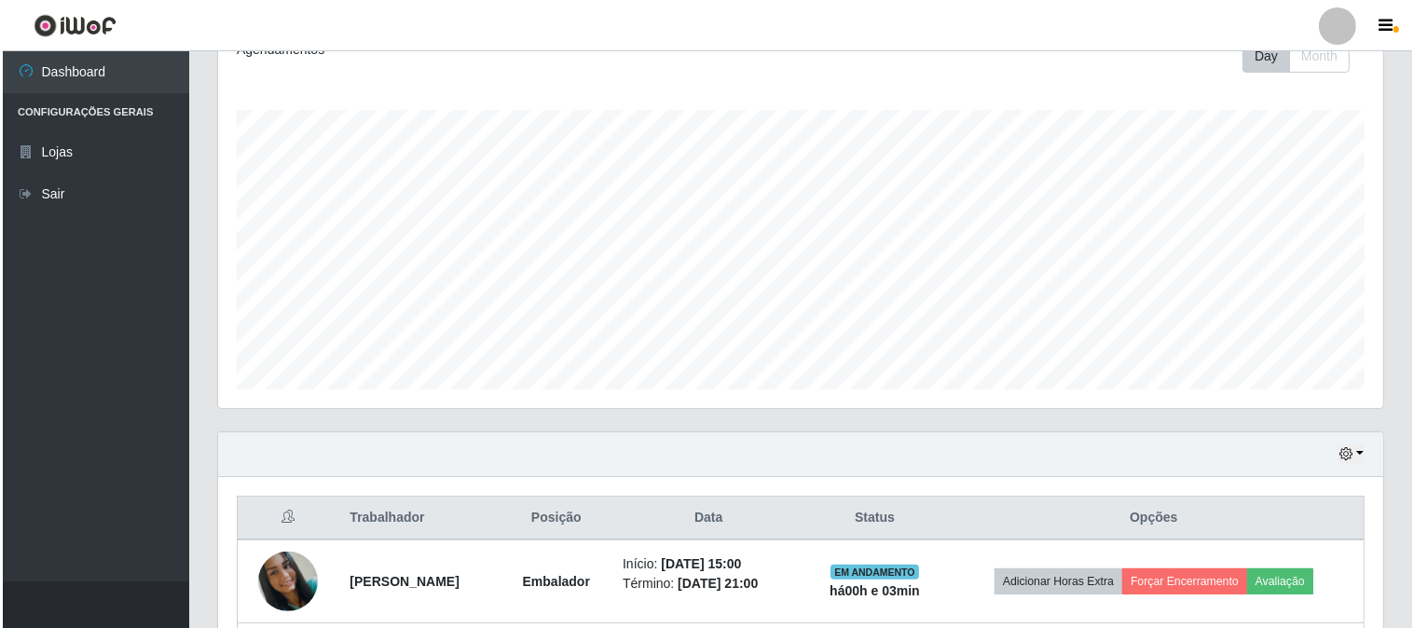
scroll to position [485, 0]
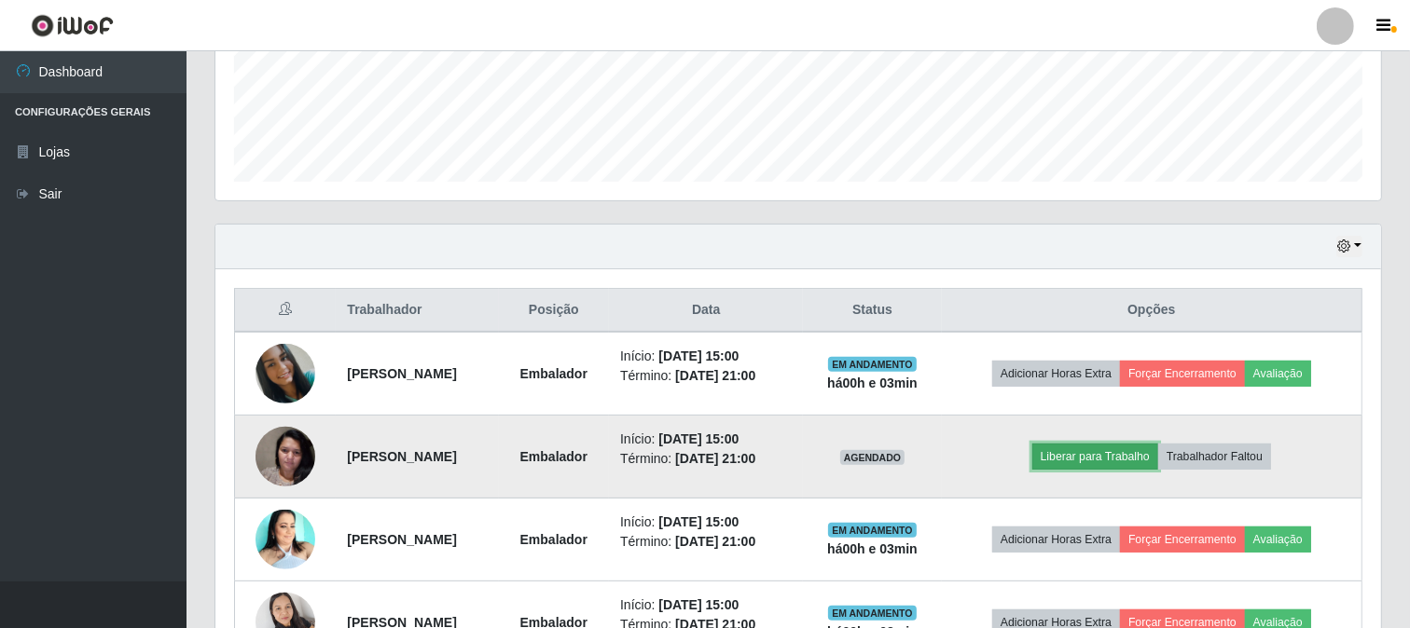
click at [1104, 459] on button "Liberar para Trabalho" at bounding box center [1095, 457] width 126 height 26
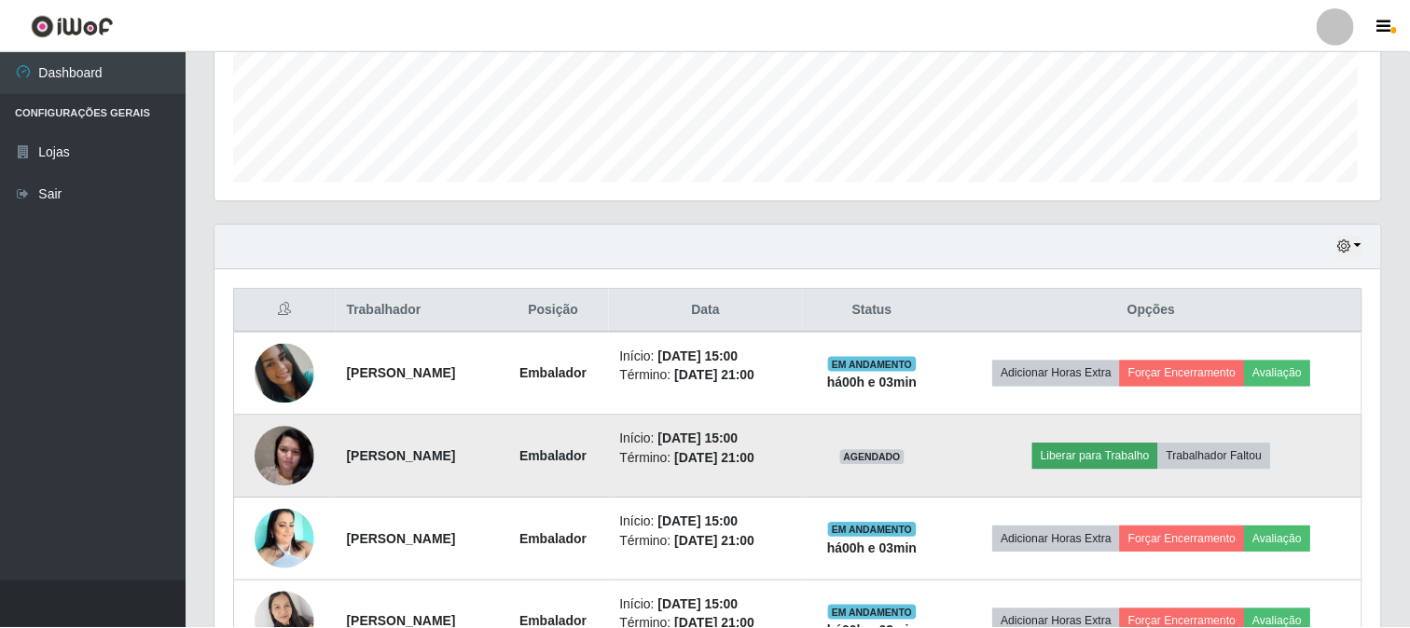
scroll to position [386, 1153]
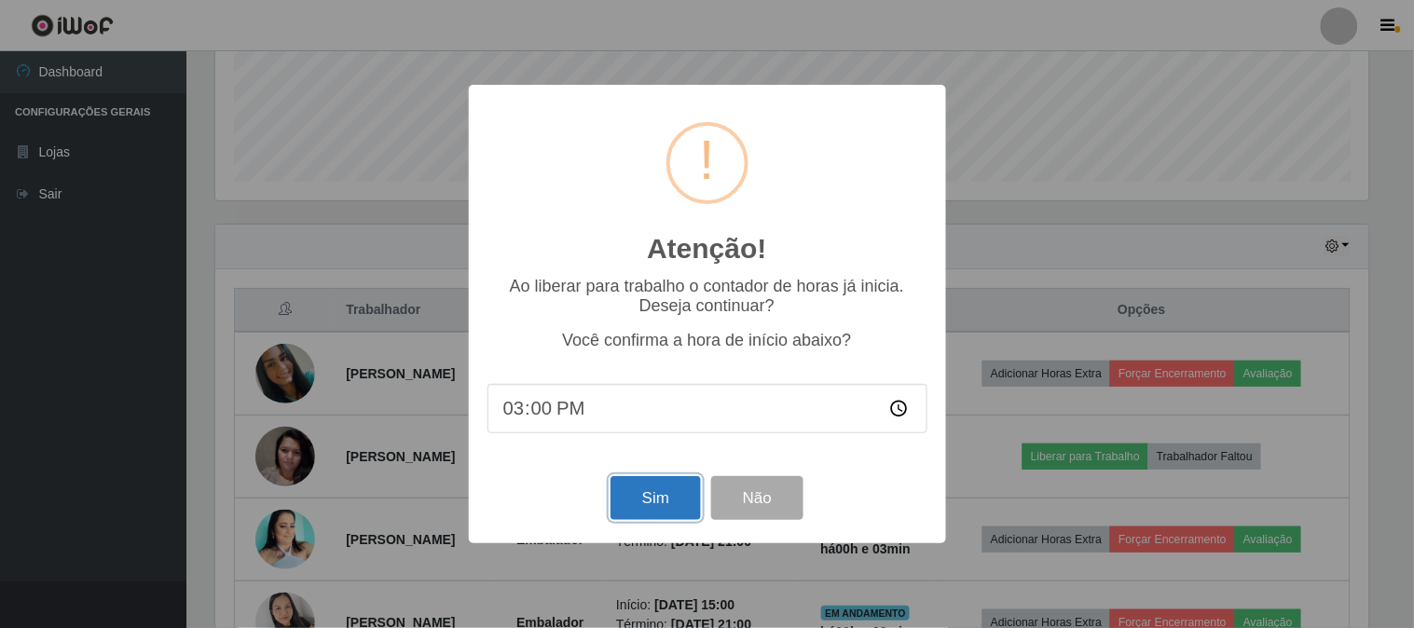
click at [669, 495] on button "Sim" at bounding box center [656, 498] width 90 height 44
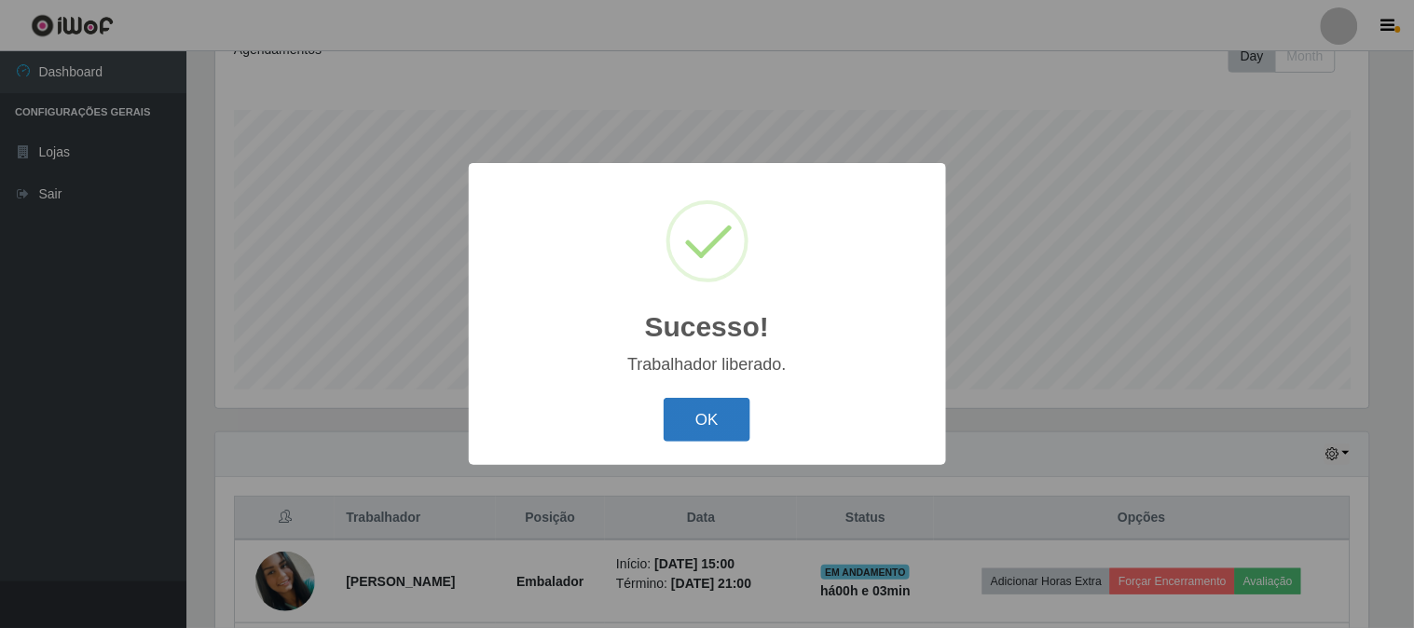
click at [732, 423] on button "OK" at bounding box center [707, 420] width 87 height 44
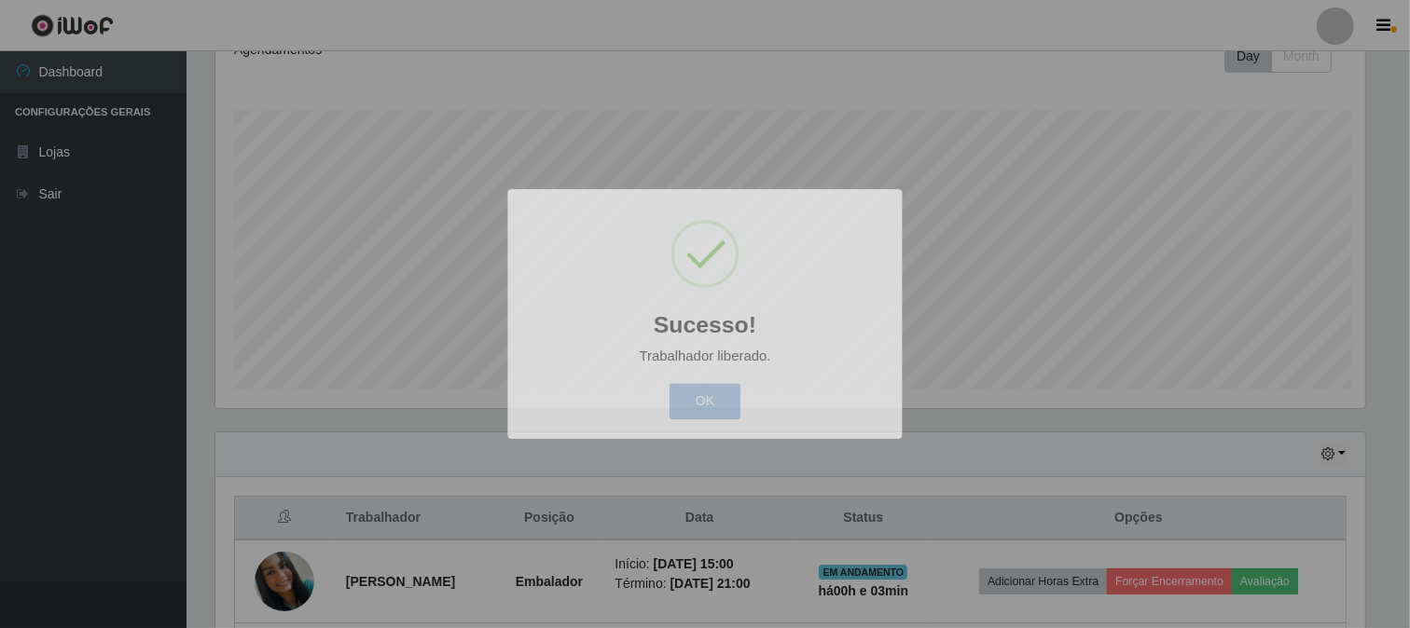
scroll to position [386, 1165]
